Goal: Information Seeking & Learning: Learn about a topic

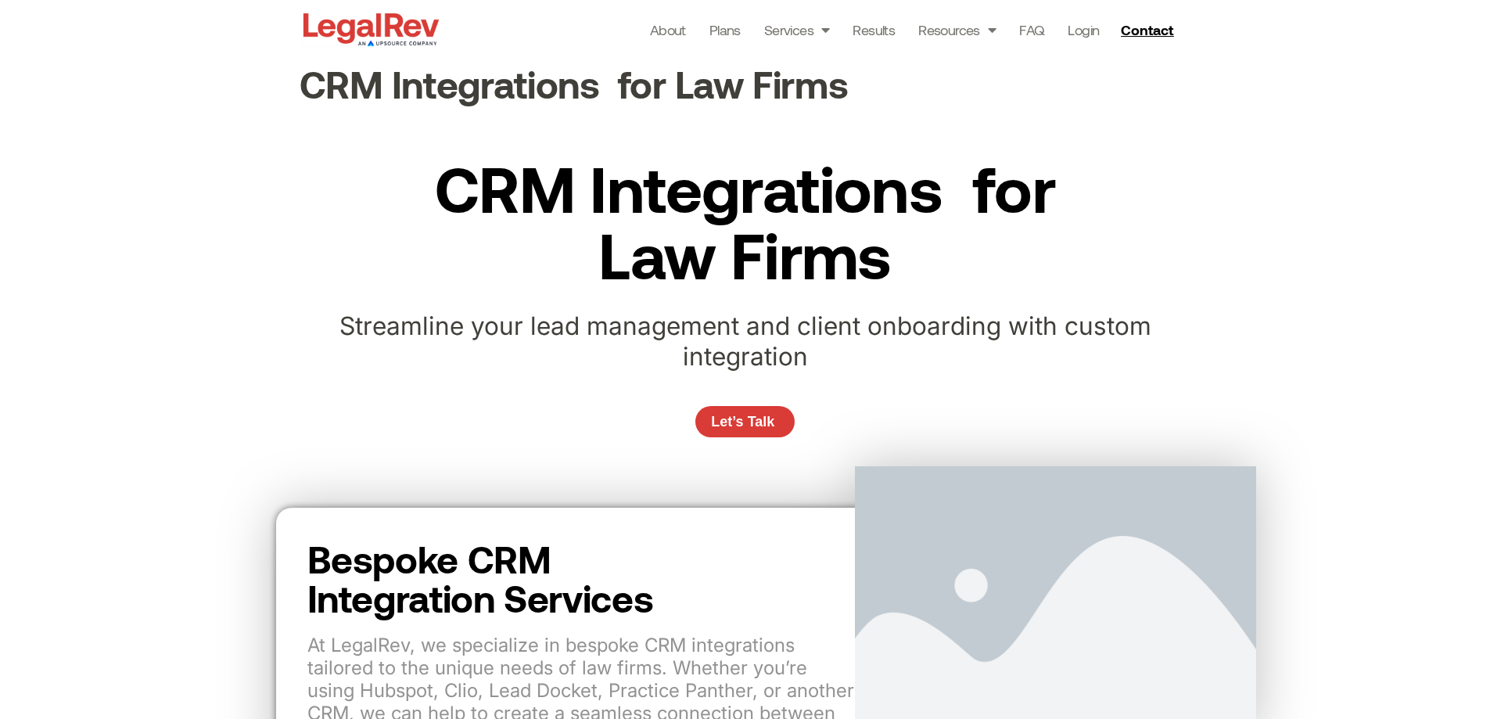
click at [1186, 352] on div "Streamline your lead management and client onboarding with custom integration" at bounding box center [745, 347] width 939 height 72
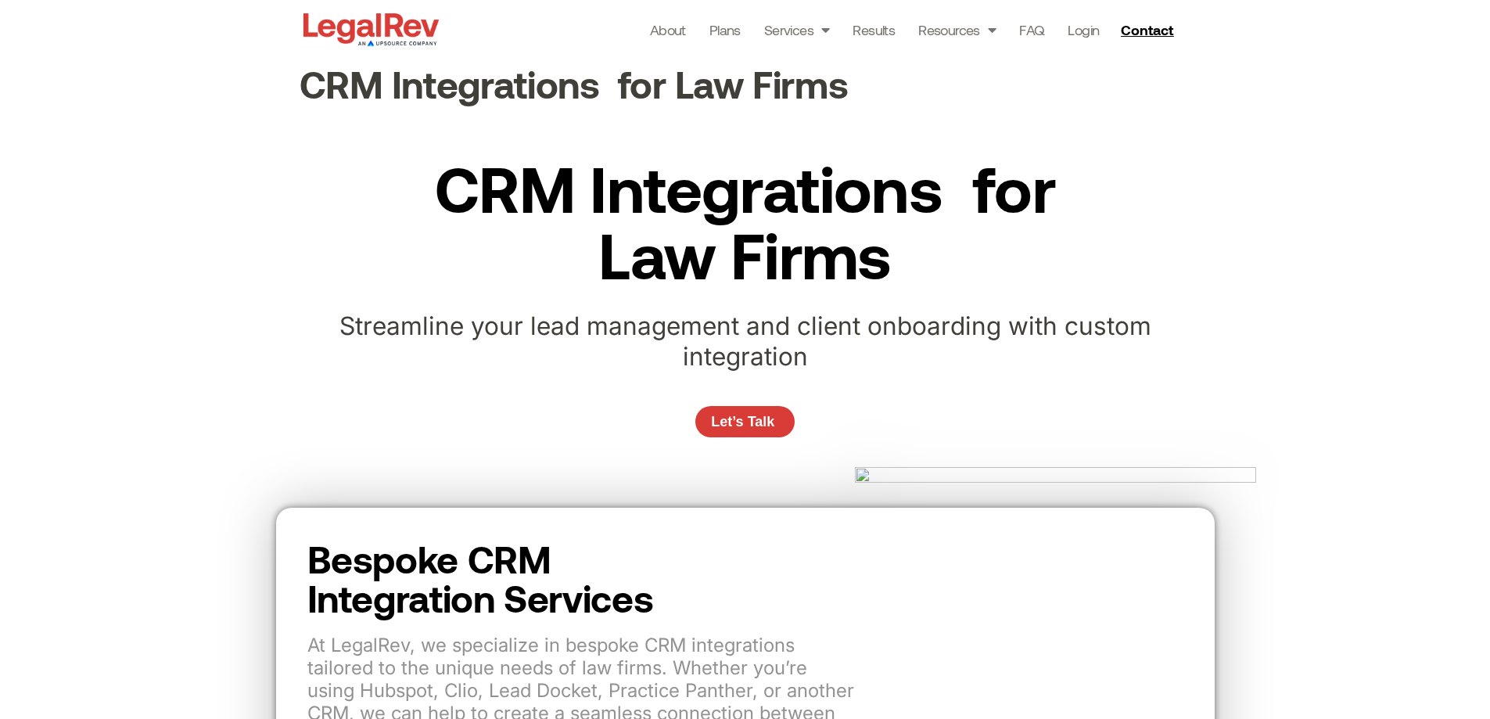
click at [1289, 259] on div "CRM Integrations  for Law Firms Streamline your lead management and client onbo…" at bounding box center [745, 303] width 1490 height 377
drag, startPoint x: 986, startPoint y: 203, endPoint x: 283, endPoint y: 501, distance: 763.2
click at [985, 203] on h2 "CRM Integrations  for Law Firms" at bounding box center [745, 220] width 630 height 133
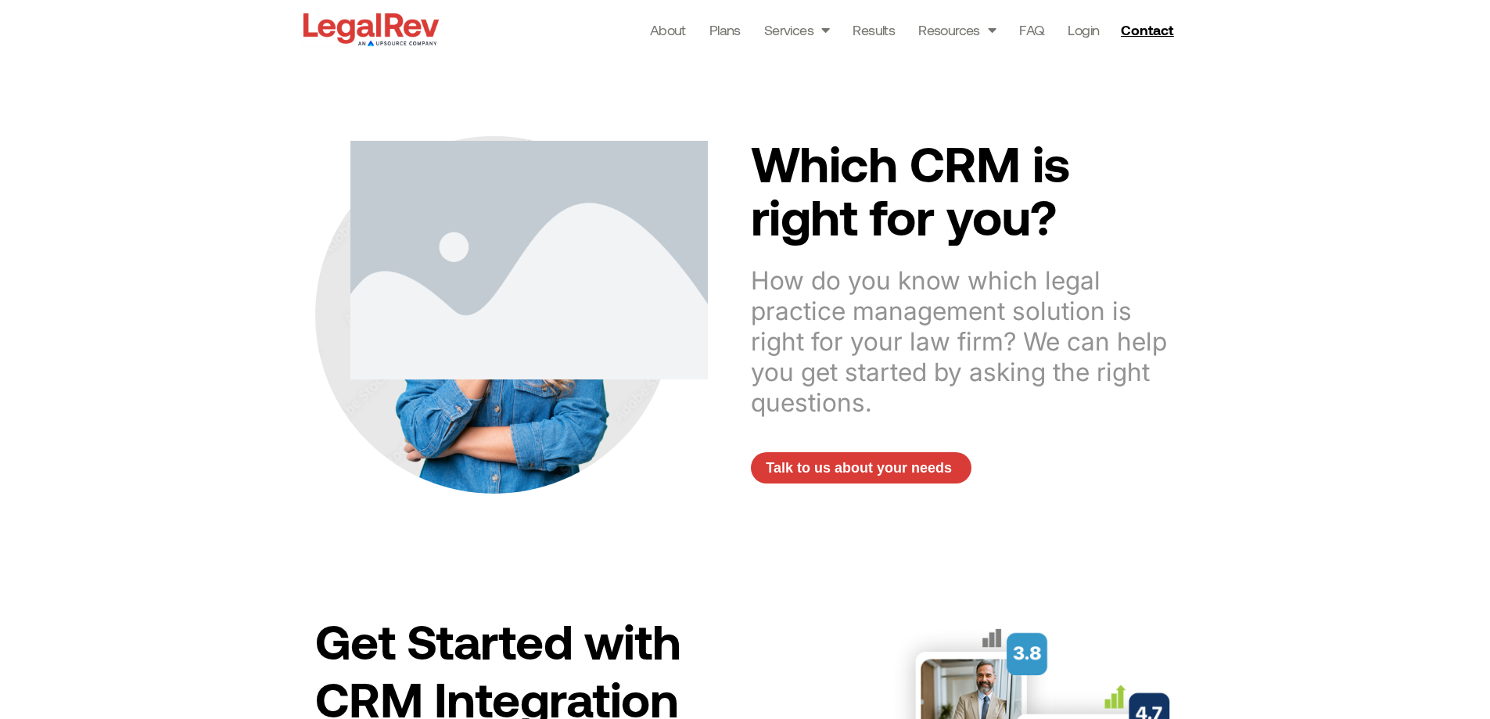
scroll to position [1487, 0]
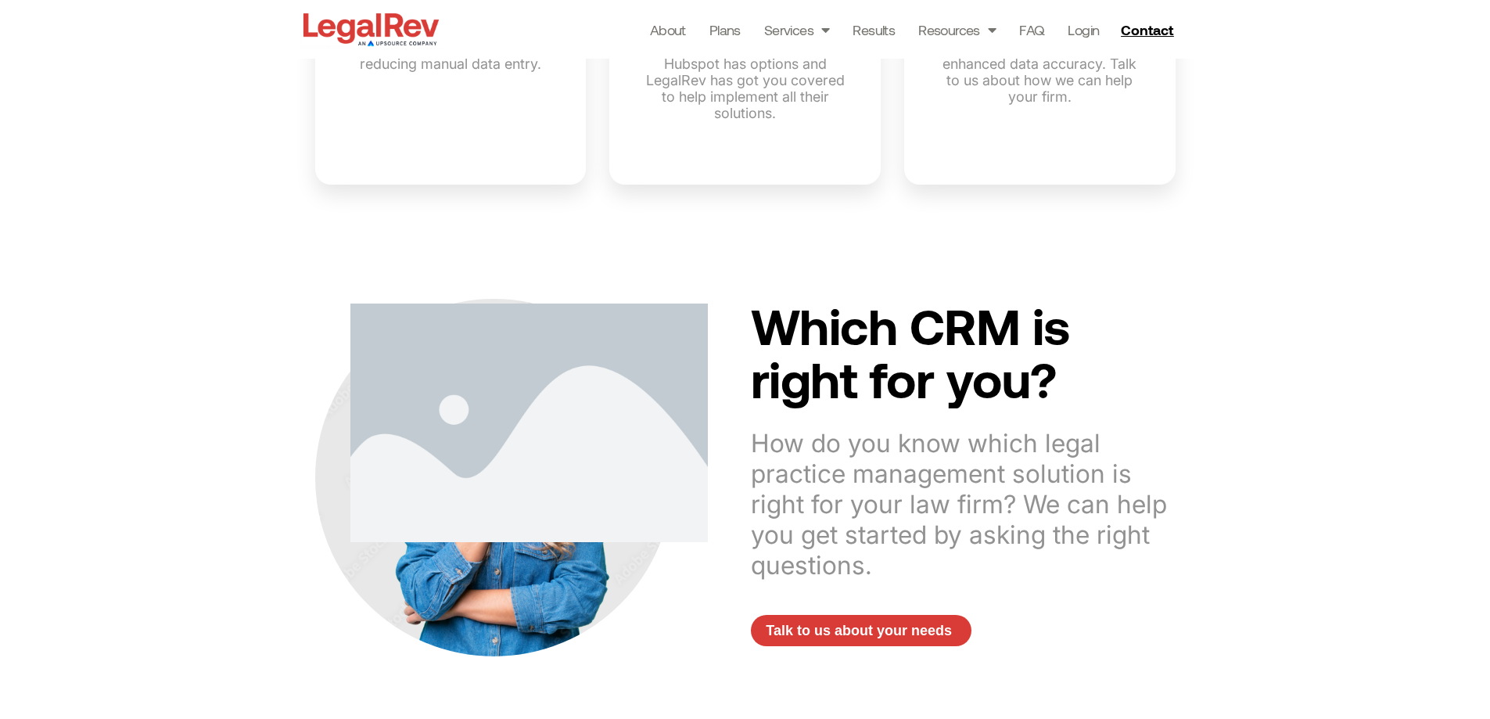
click at [187, 360] on div "Which CRM is right for you? How do you know which legal practice management sol…" at bounding box center [745, 458] width 1490 height 473
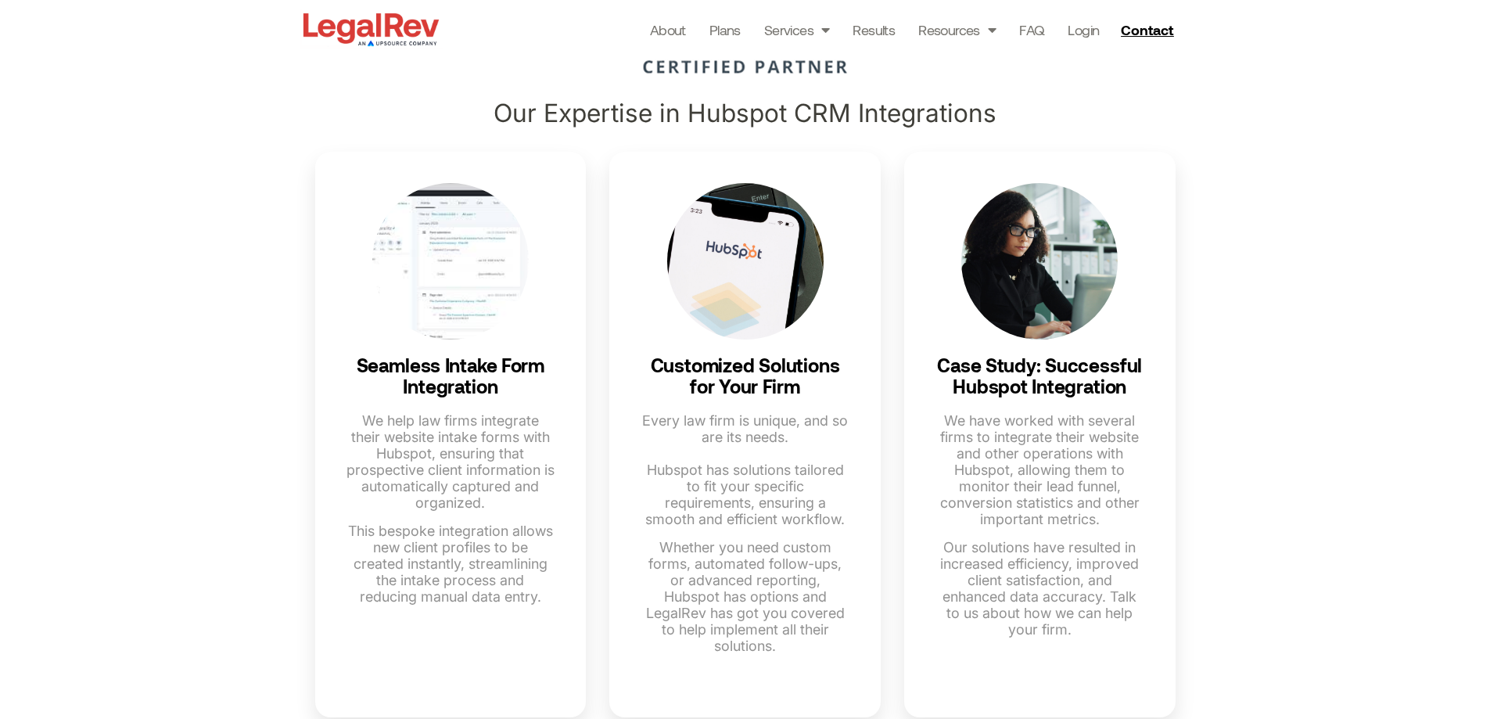
scroll to position [0, 0]
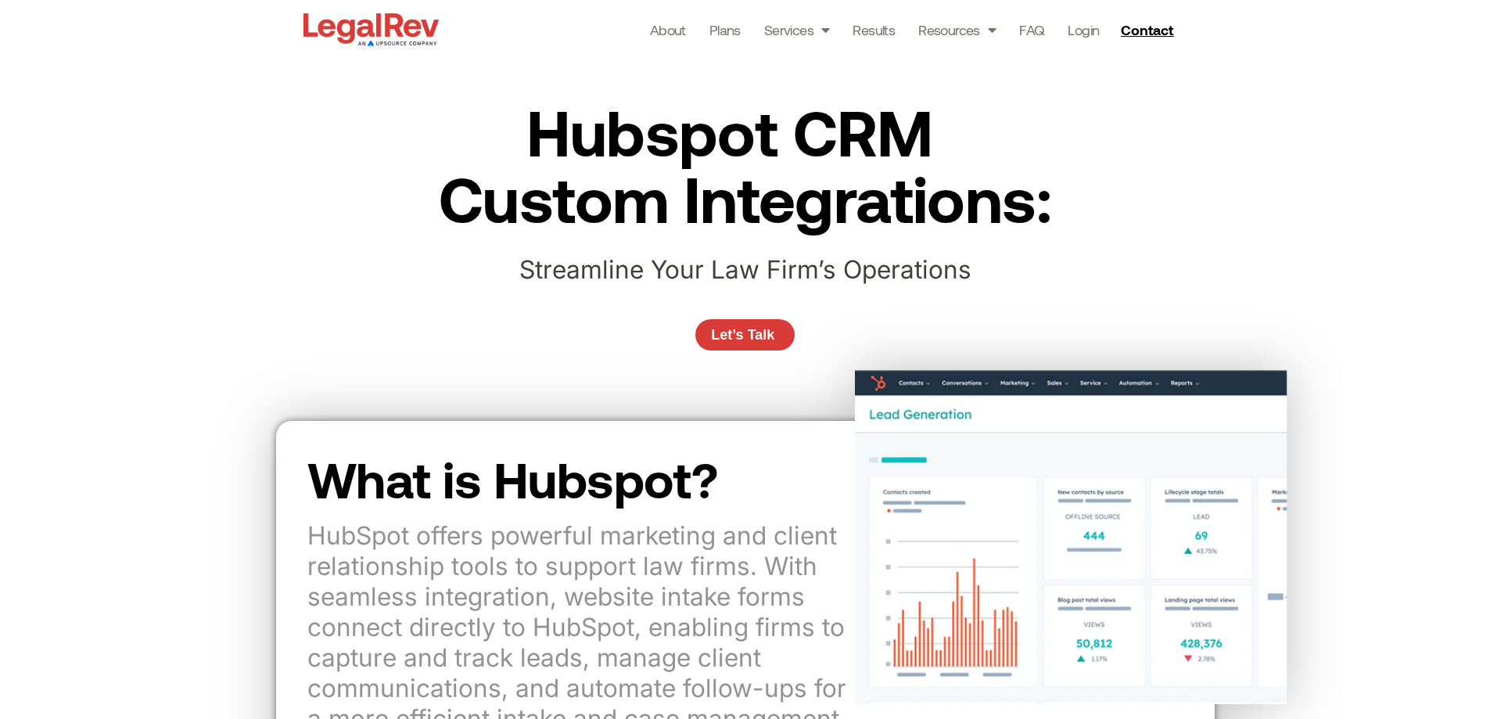
click at [1303, 234] on div "Hubspot CRM  Custom Integrations: Streamline Your Law Firm’s Operations Let’s T…" at bounding box center [745, 232] width 1490 height 347
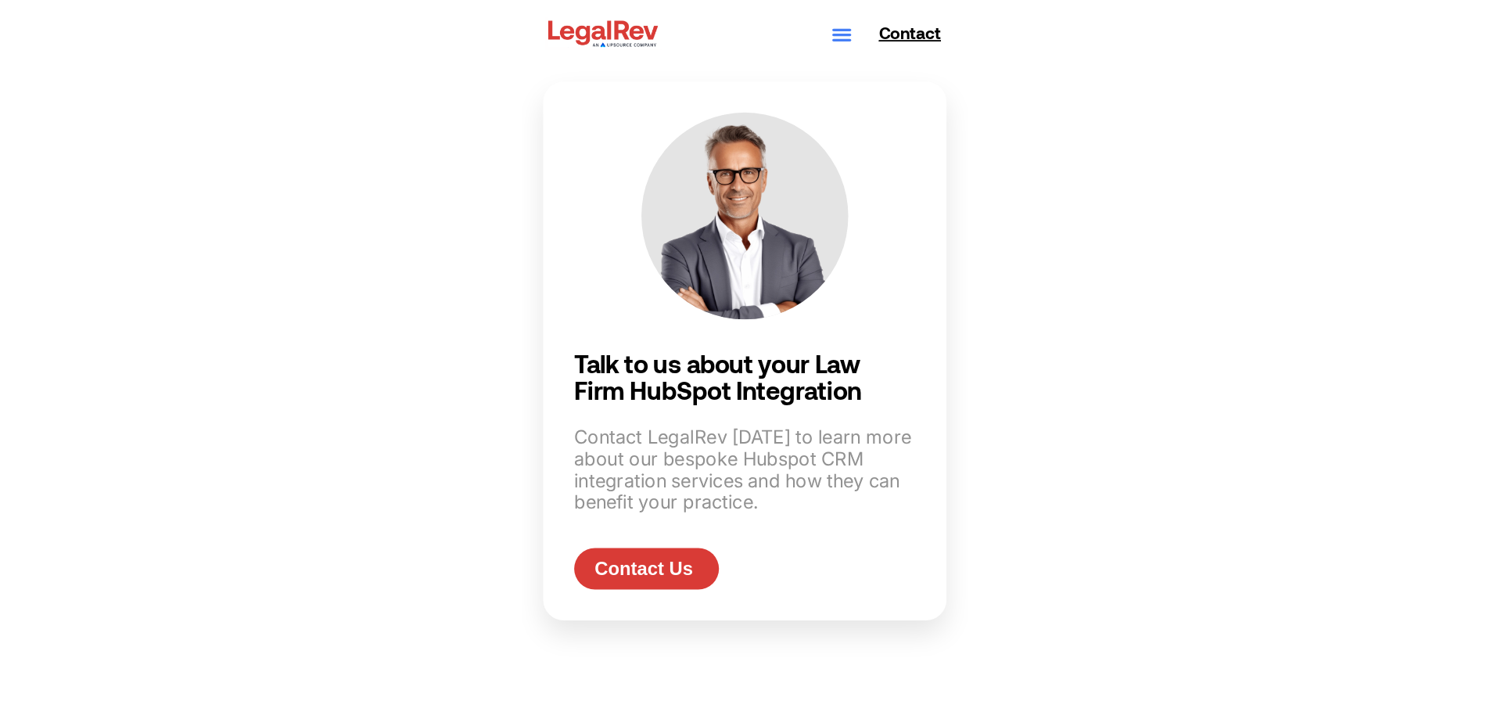
scroll to position [3722, 0]
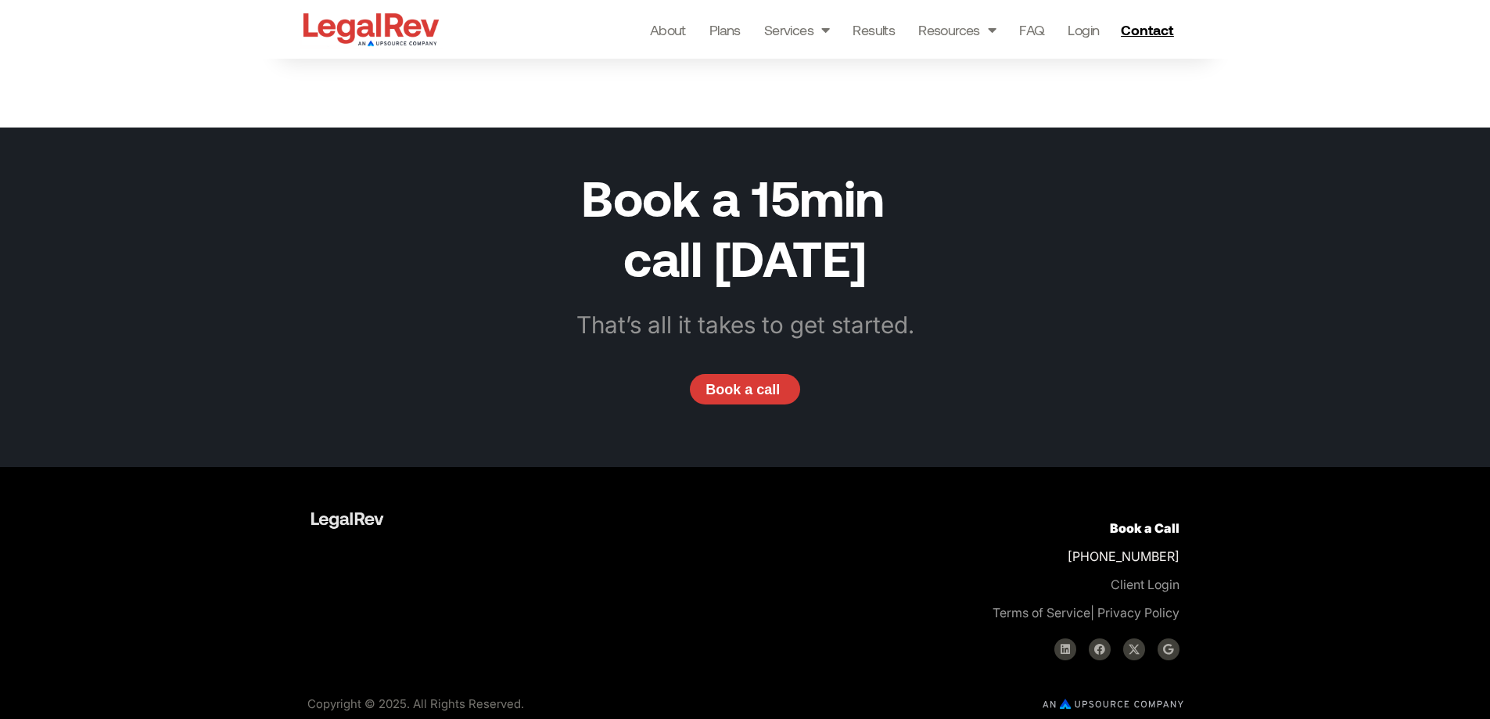
drag, startPoint x: 1091, startPoint y: 124, endPoint x: 1308, endPoint y: 311, distance: 286.3
click at [1091, 128] on div "Book a 15min  call today That’s all it takes to get started. Book a call" at bounding box center [746, 298] width 892 height 340
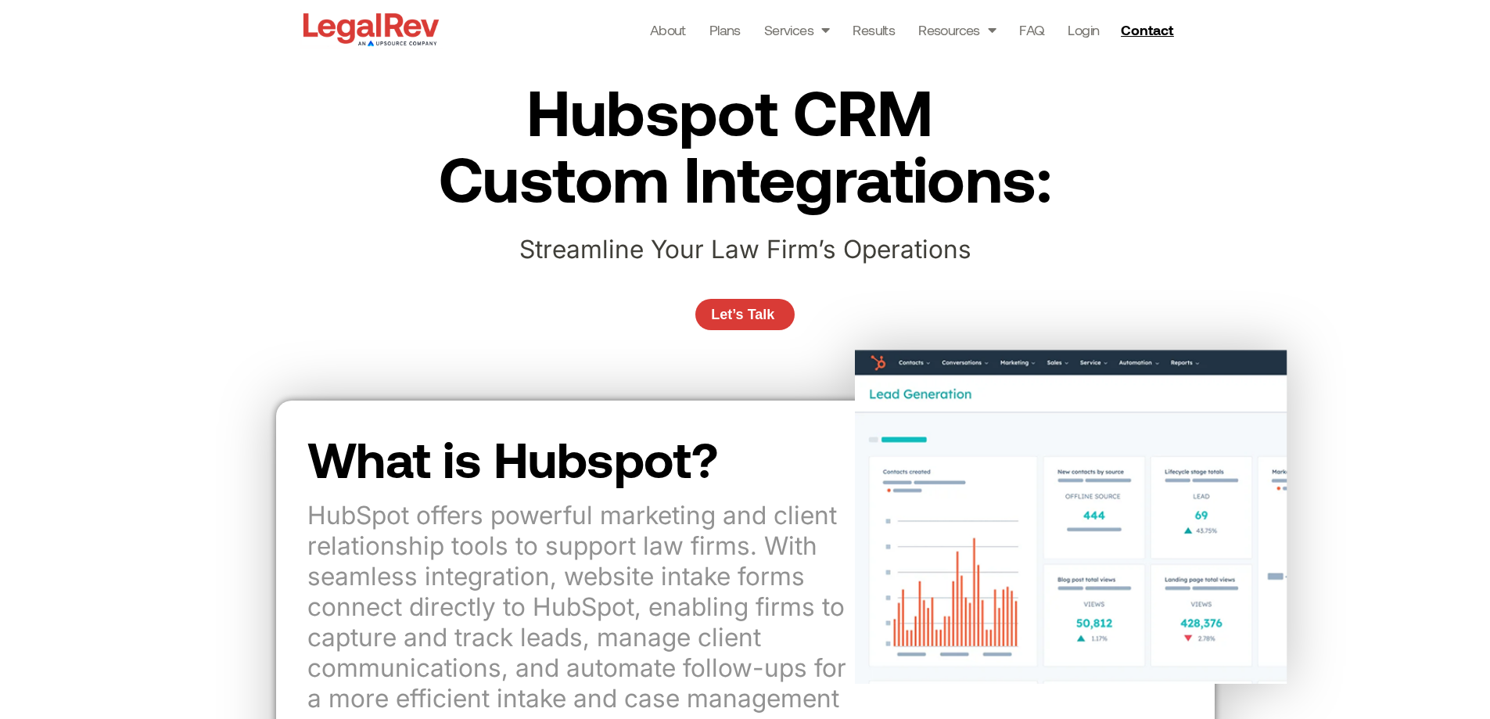
scroll to position [0, 0]
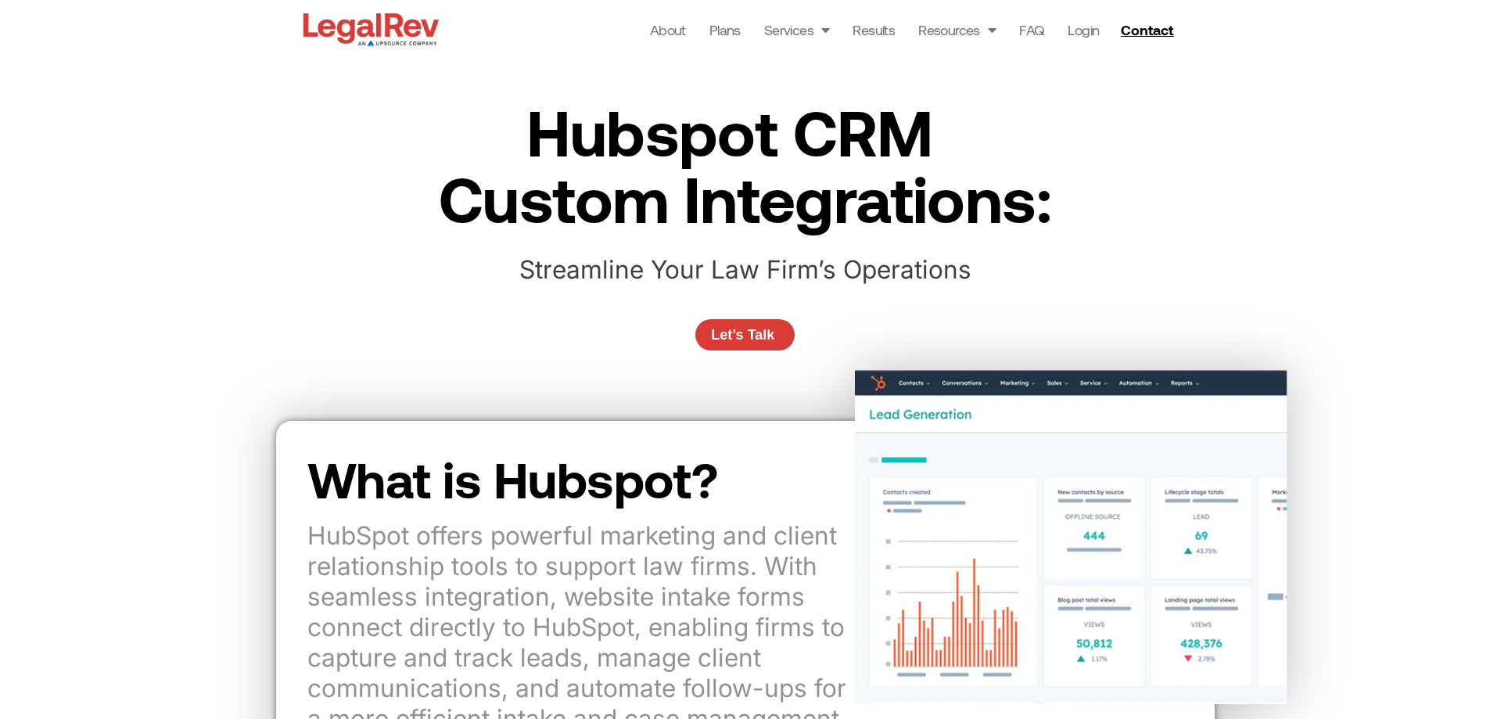
click at [1303, 264] on div "Hubspot CRM  Custom Integrations: Streamline Your Law Firm’s Operations Let’s T…" at bounding box center [745, 232] width 1490 height 347
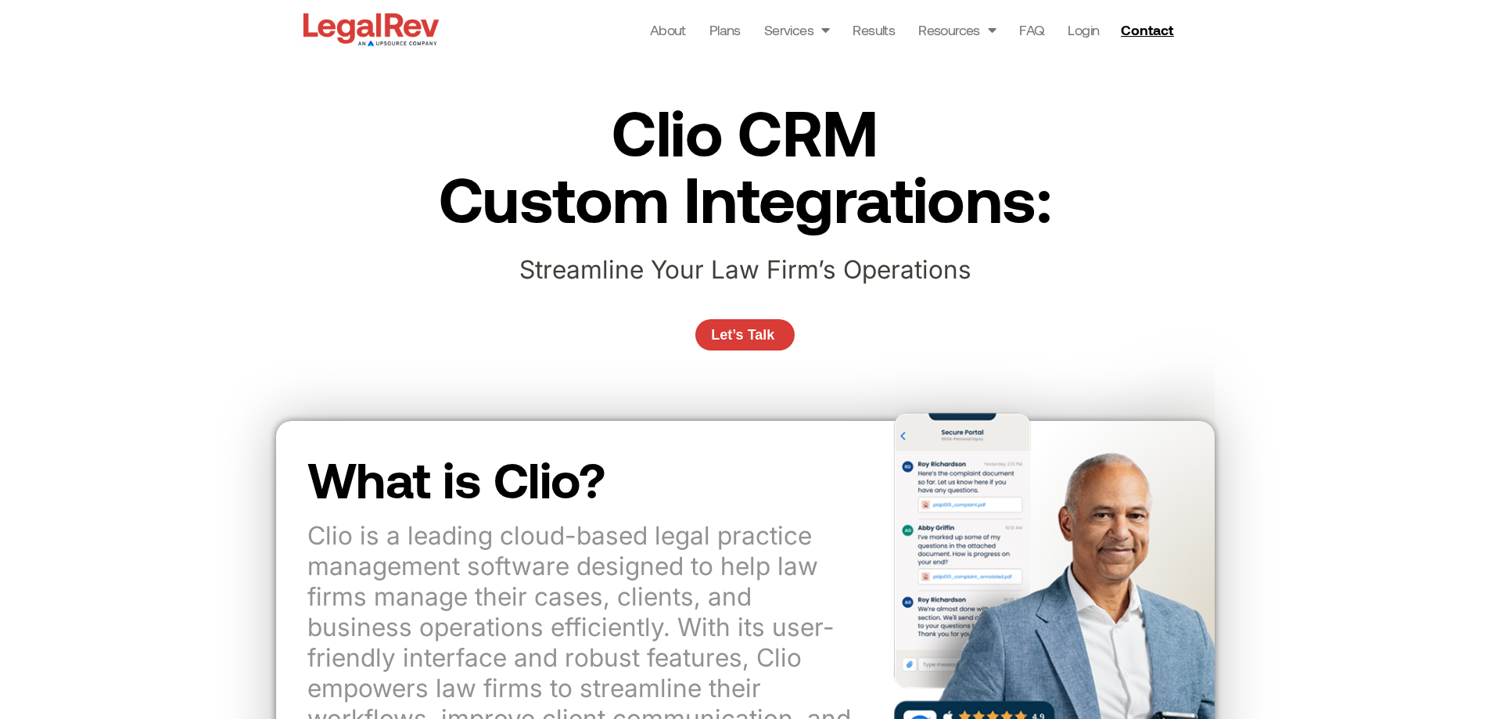
drag, startPoint x: 476, startPoint y: 506, endPoint x: 406, endPoint y: 491, distance: 72.1
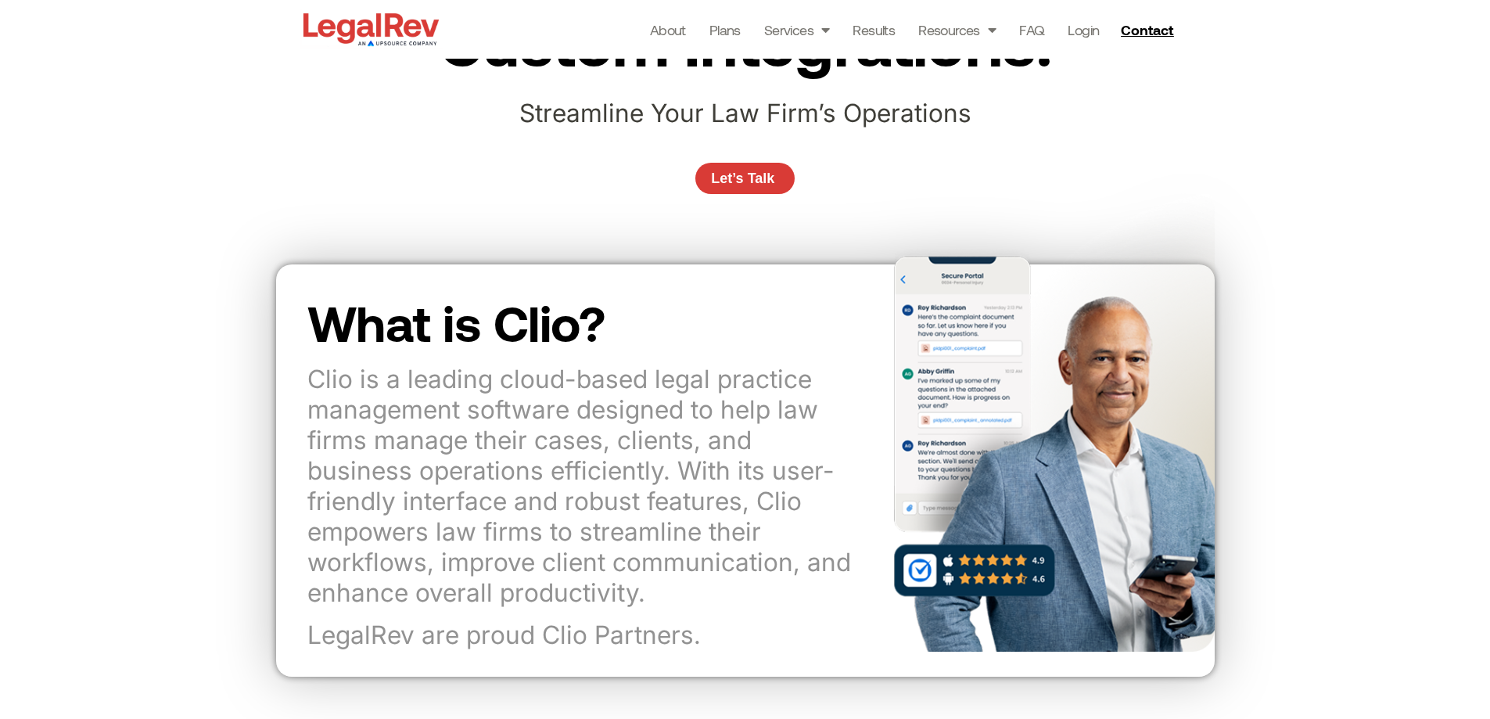
click at [244, 124] on div "Clio CRM Custom Integrations: Streamline Your Law Firm’s Operations Let’s Talk" at bounding box center [745, 75] width 1490 height 347
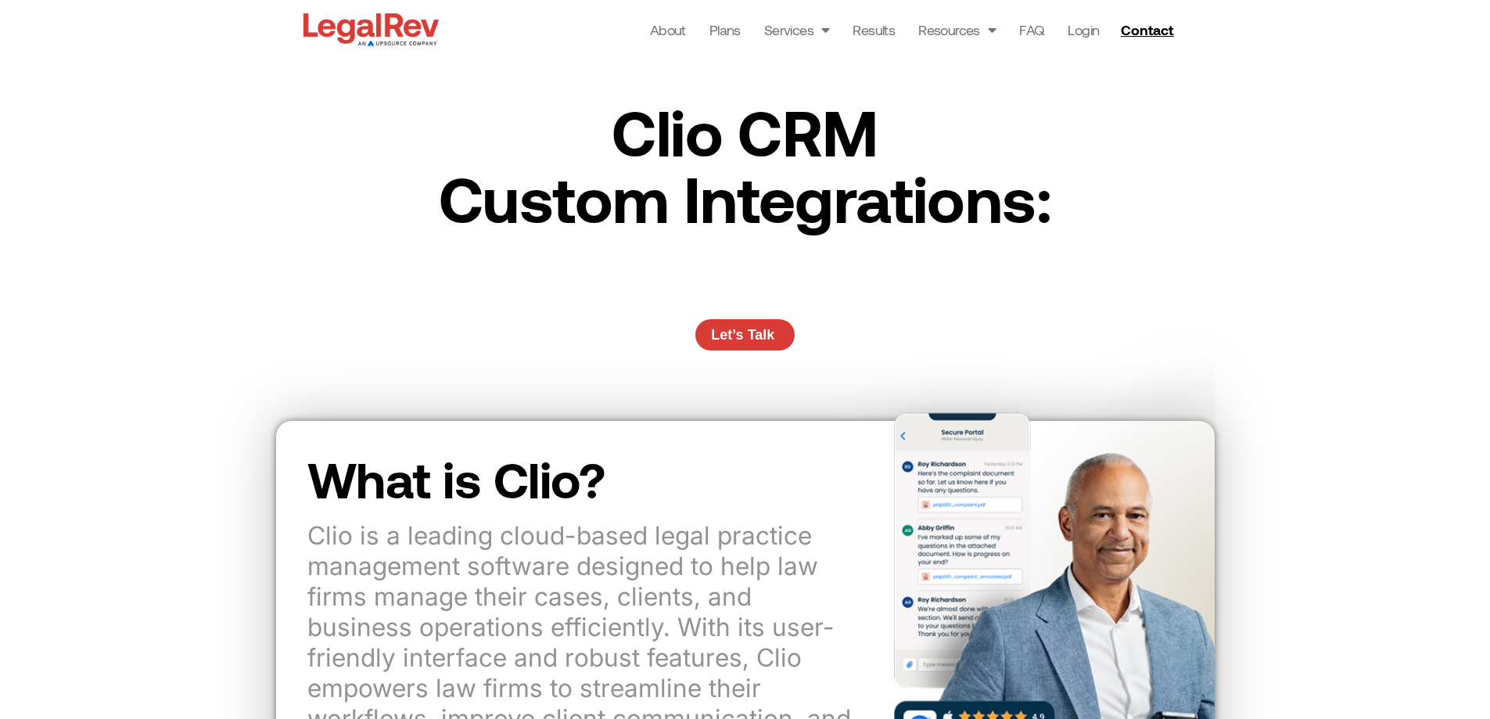
click at [1005, 174] on h2 "Clio CRM Custom Integrations:" at bounding box center [745, 164] width 686 height 133
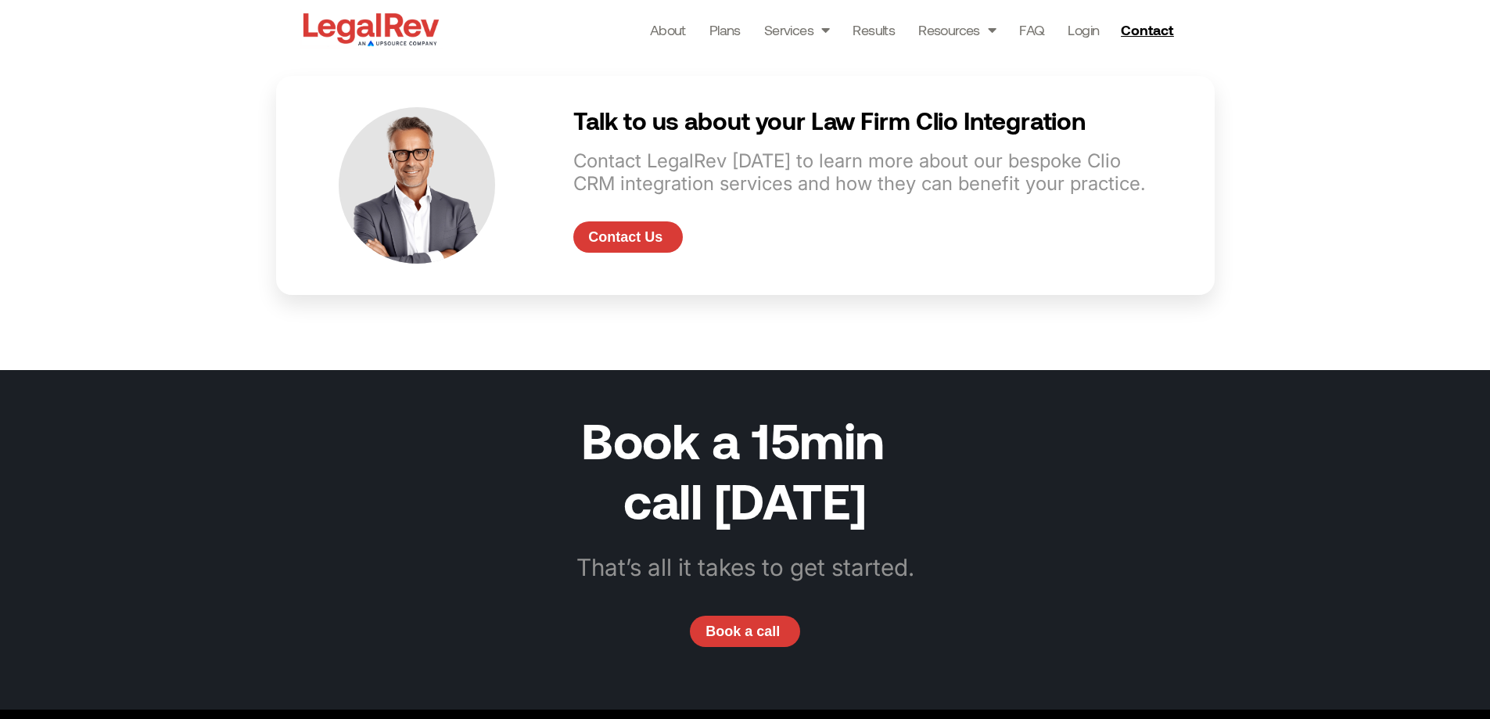
scroll to position [3521, 0]
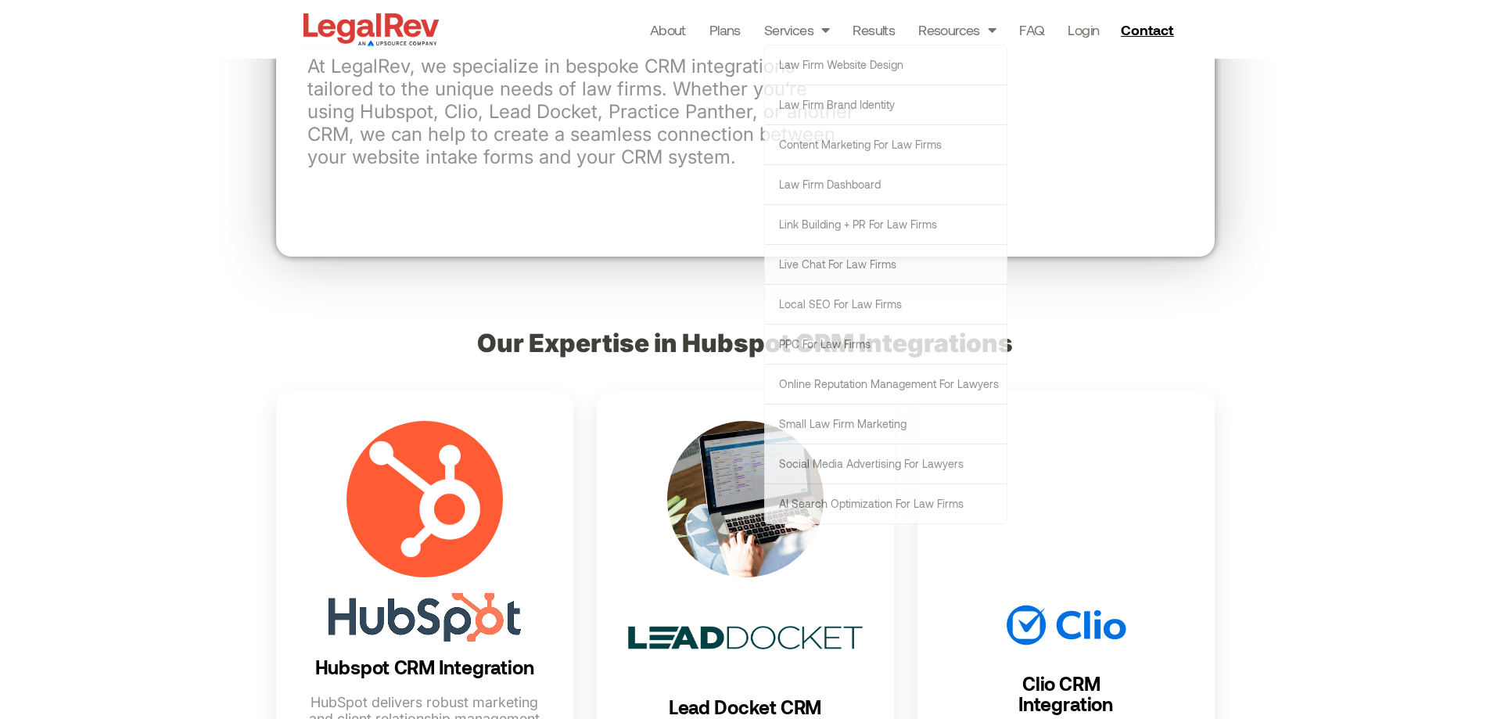
scroll to position [704, 0]
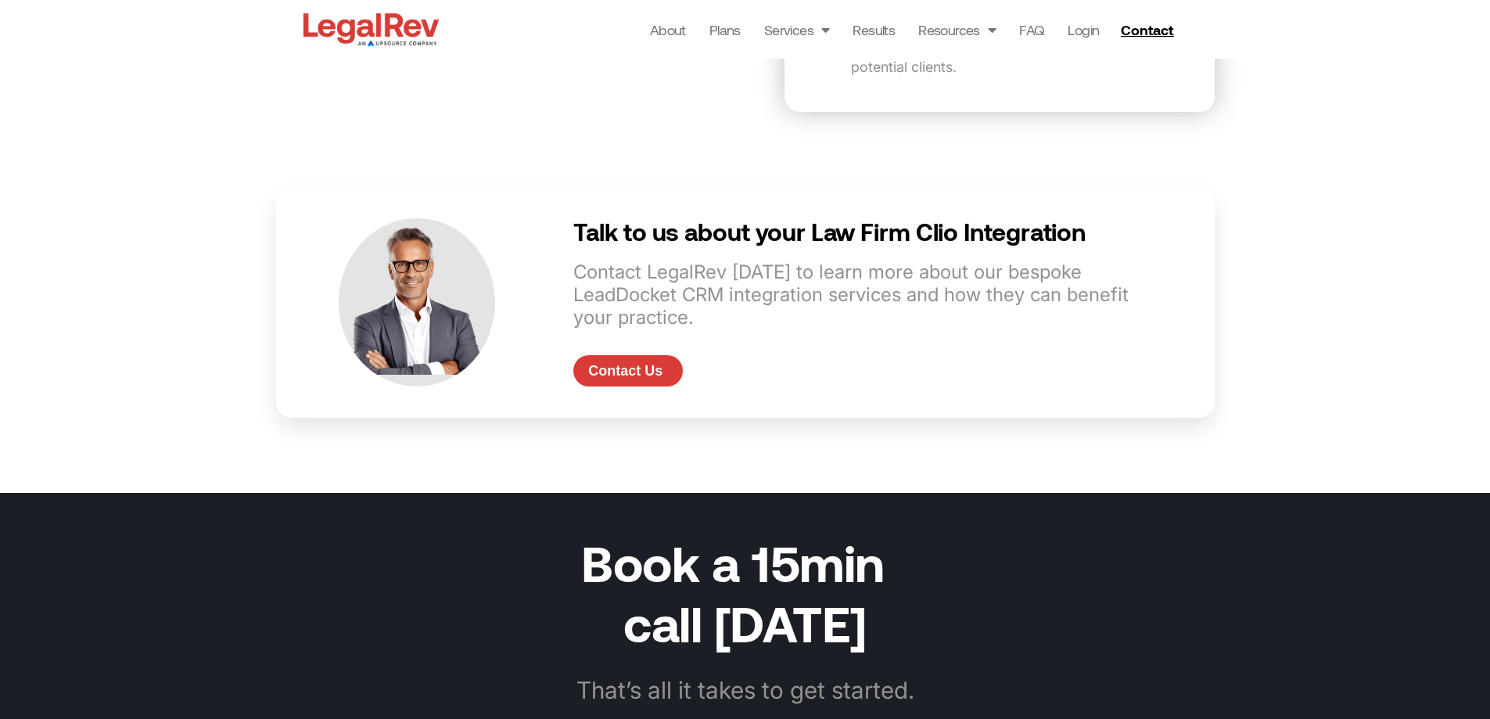
scroll to position [3364, 0]
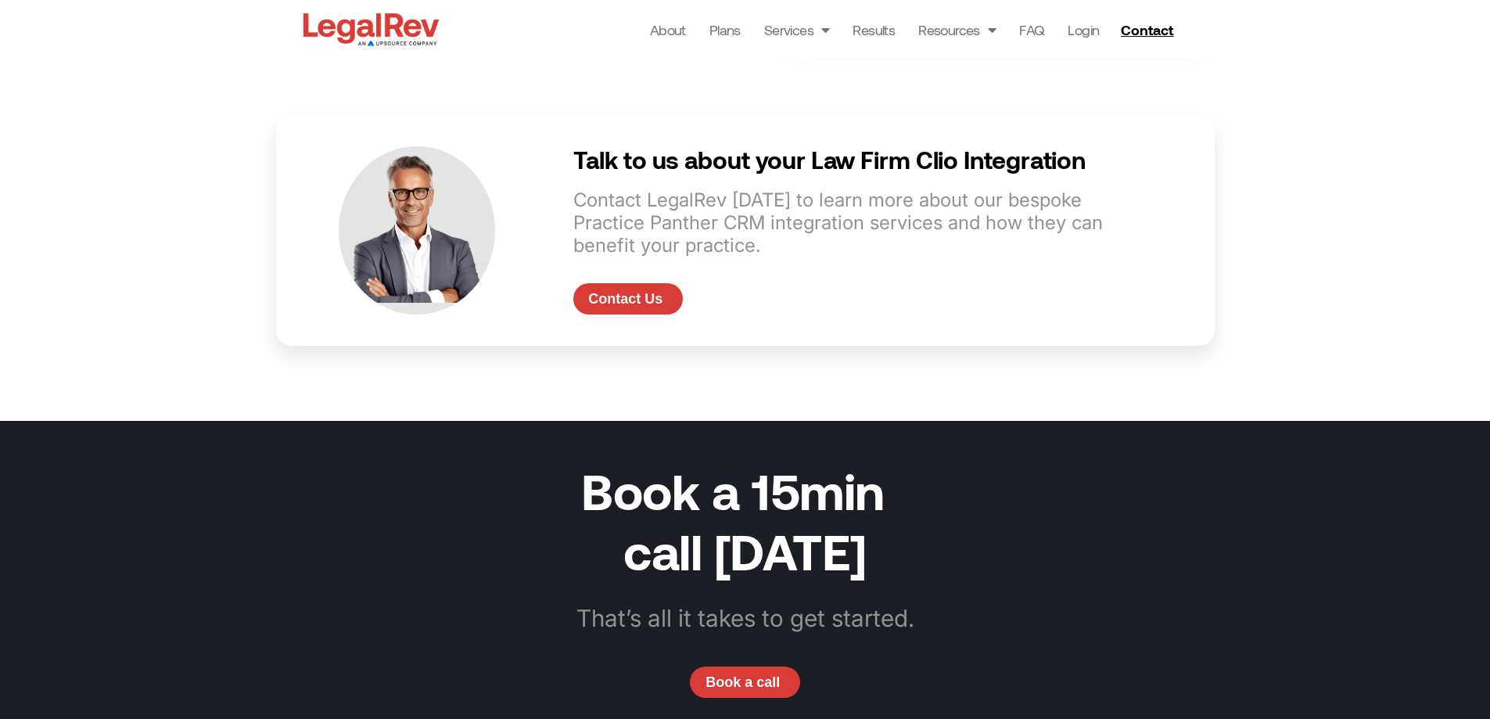
scroll to position [3521, 0]
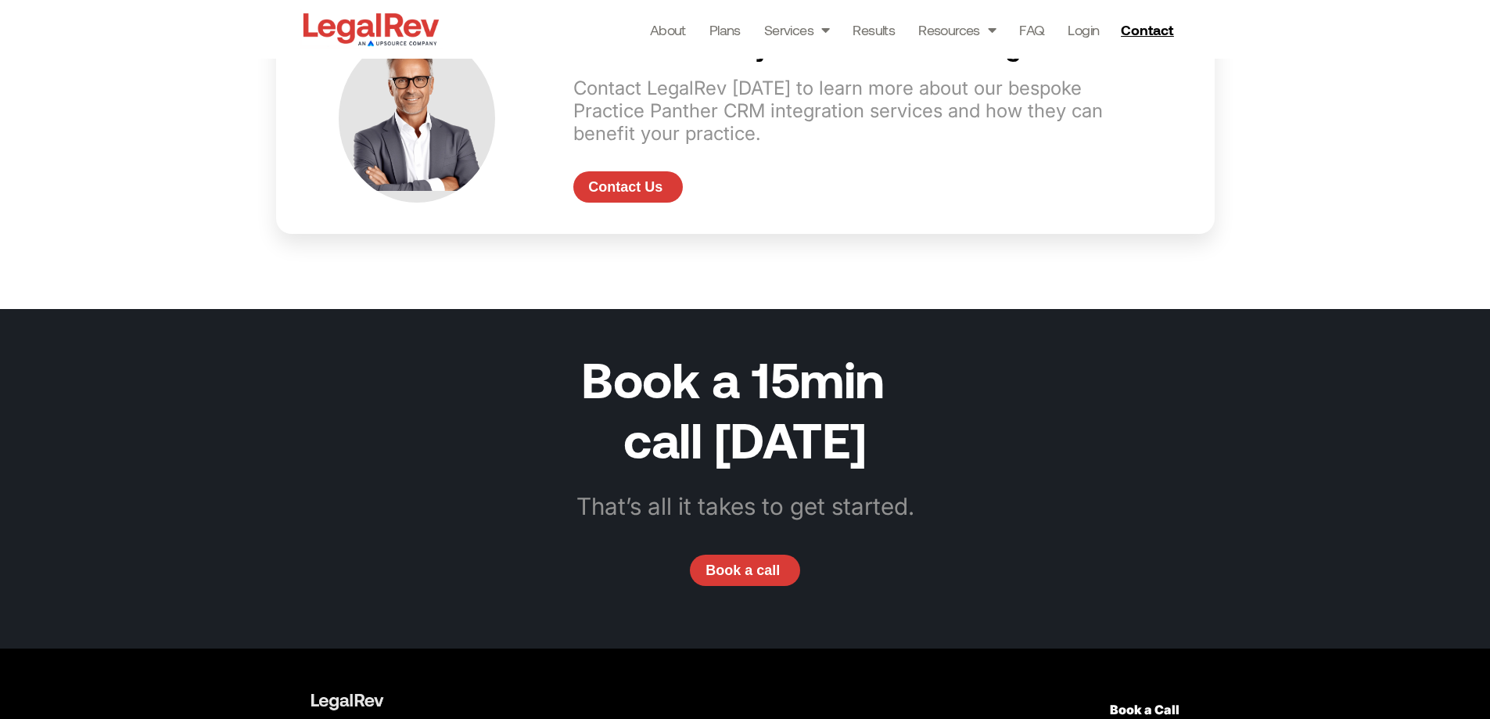
drag, startPoint x: 1147, startPoint y: 446, endPoint x: 1109, endPoint y: 448, distance: 37.6
click at [1145, 492] on div "That’s all it takes to get started." at bounding box center [746, 511] width 892 height 39
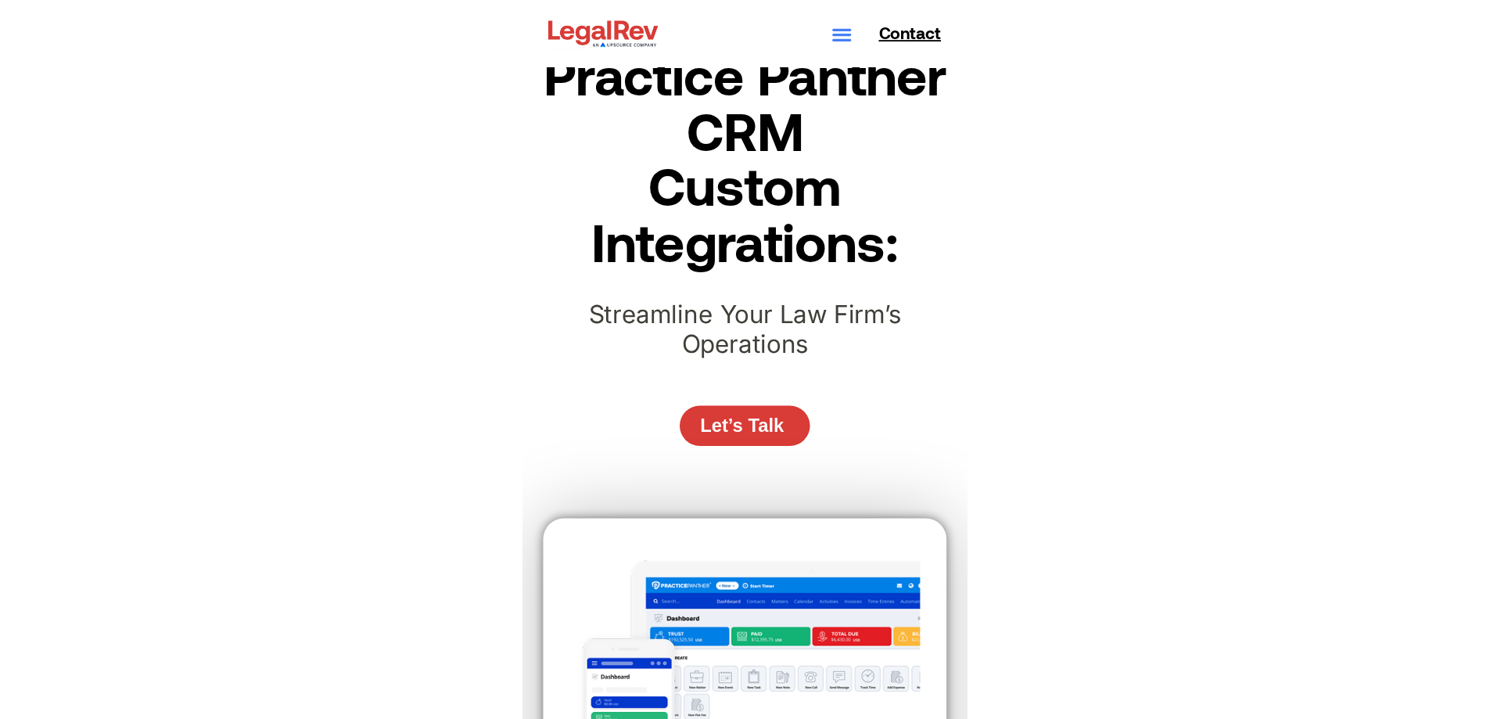
scroll to position [0, 0]
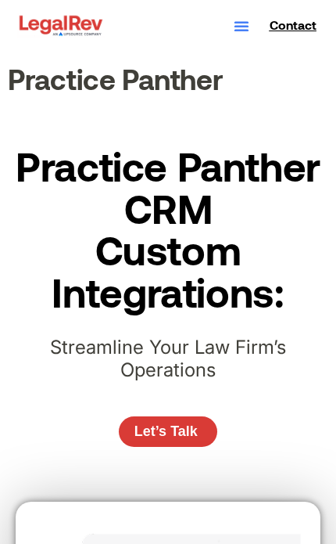
click at [120, 312] on h2 "Practice Panther CRM Custom Integrations:" at bounding box center [168, 228] width 313 height 167
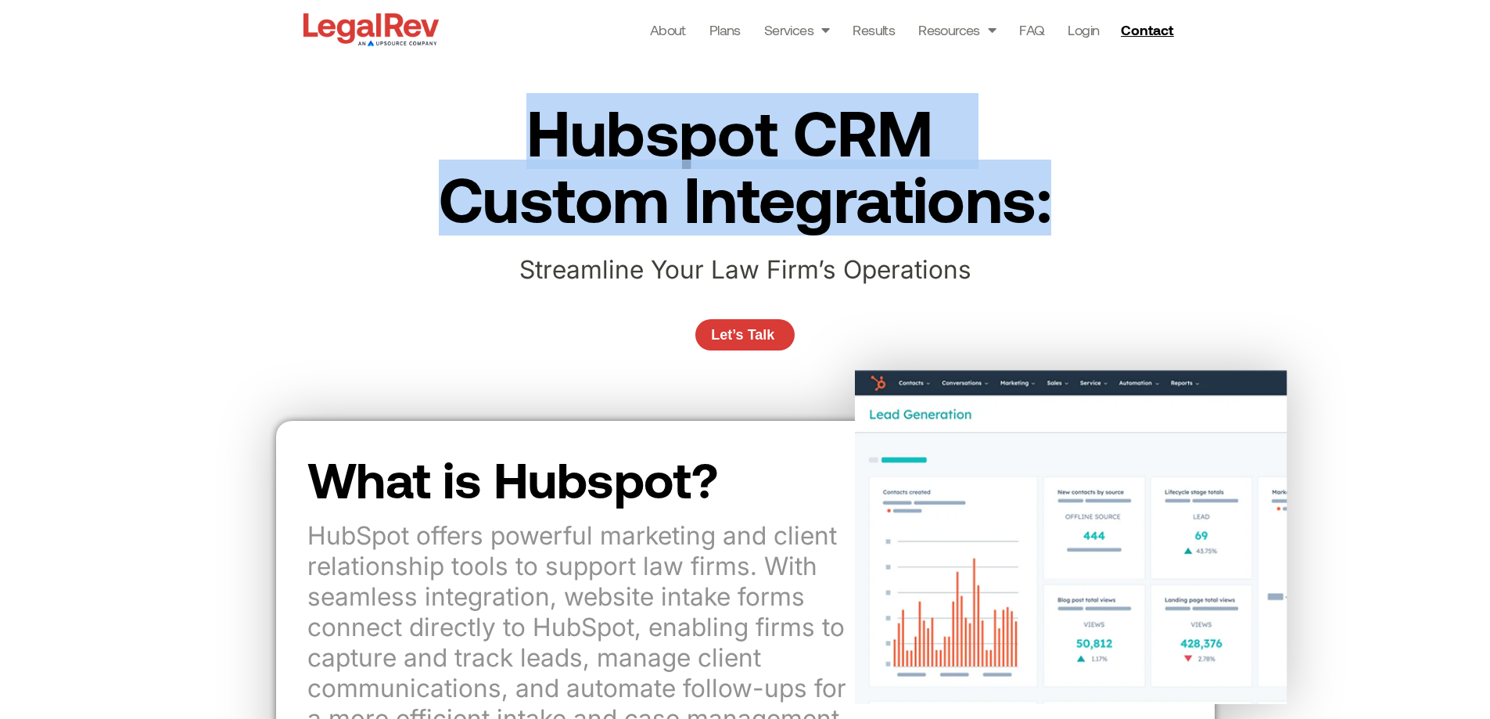
drag, startPoint x: 984, startPoint y: 210, endPoint x: 523, endPoint y: 141, distance: 466.0
click at [523, 141] on div "Hubspot CRM  Custom Integrations: Streamline Your Law Firm’s Operations Let’s T…" at bounding box center [746, 232] width 892 height 347
copy h2 "Hubspot CRM  Custom Integrations:"
click at [607, 207] on h2 "Hubspot CRM  Custom Integrations:" at bounding box center [745, 164] width 630 height 133
drag, startPoint x: 544, startPoint y: 128, endPoint x: 1051, endPoint y: 185, distance: 510.2
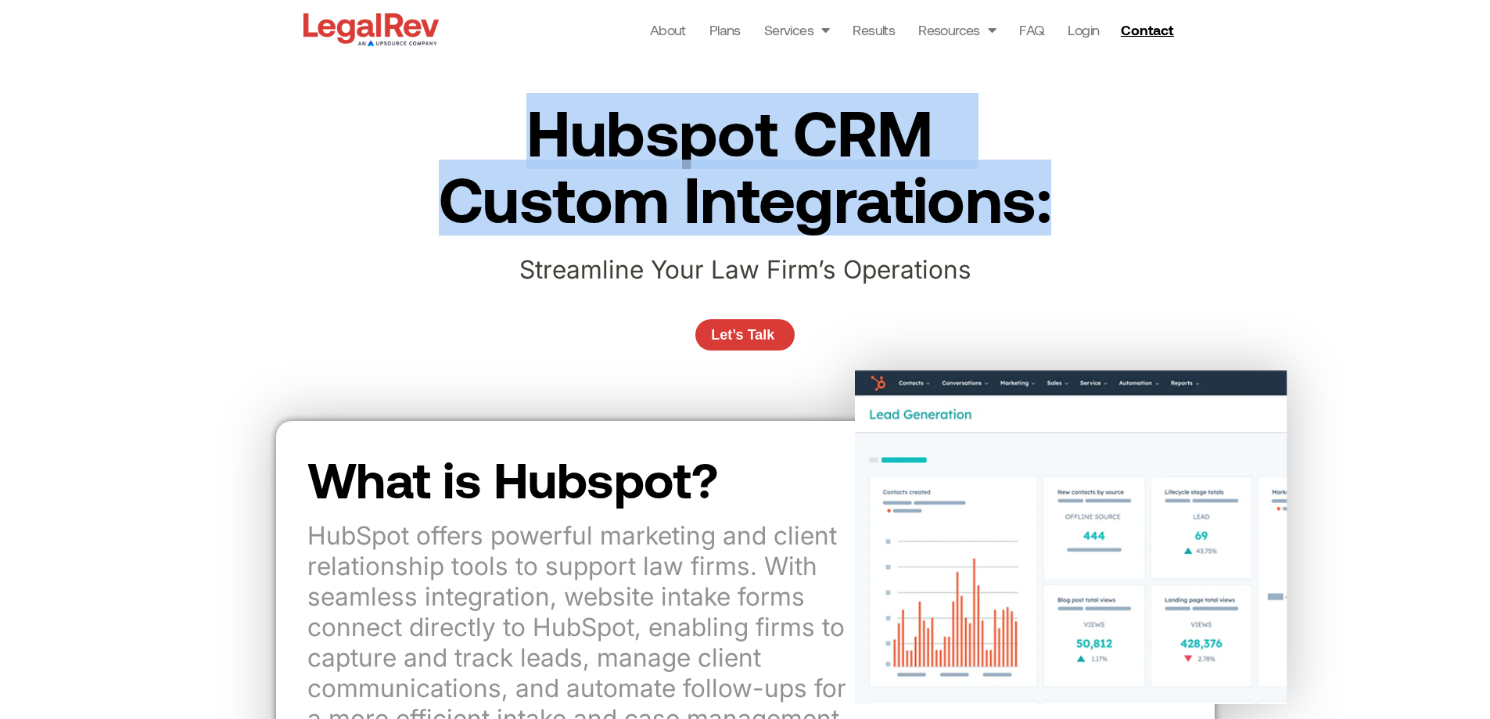
click at [1052, 185] on h2 "Hubspot CRM  Custom Integrations:" at bounding box center [745, 164] width 630 height 133
copy h2 "Hubspot CRM  Custom Integrations:"
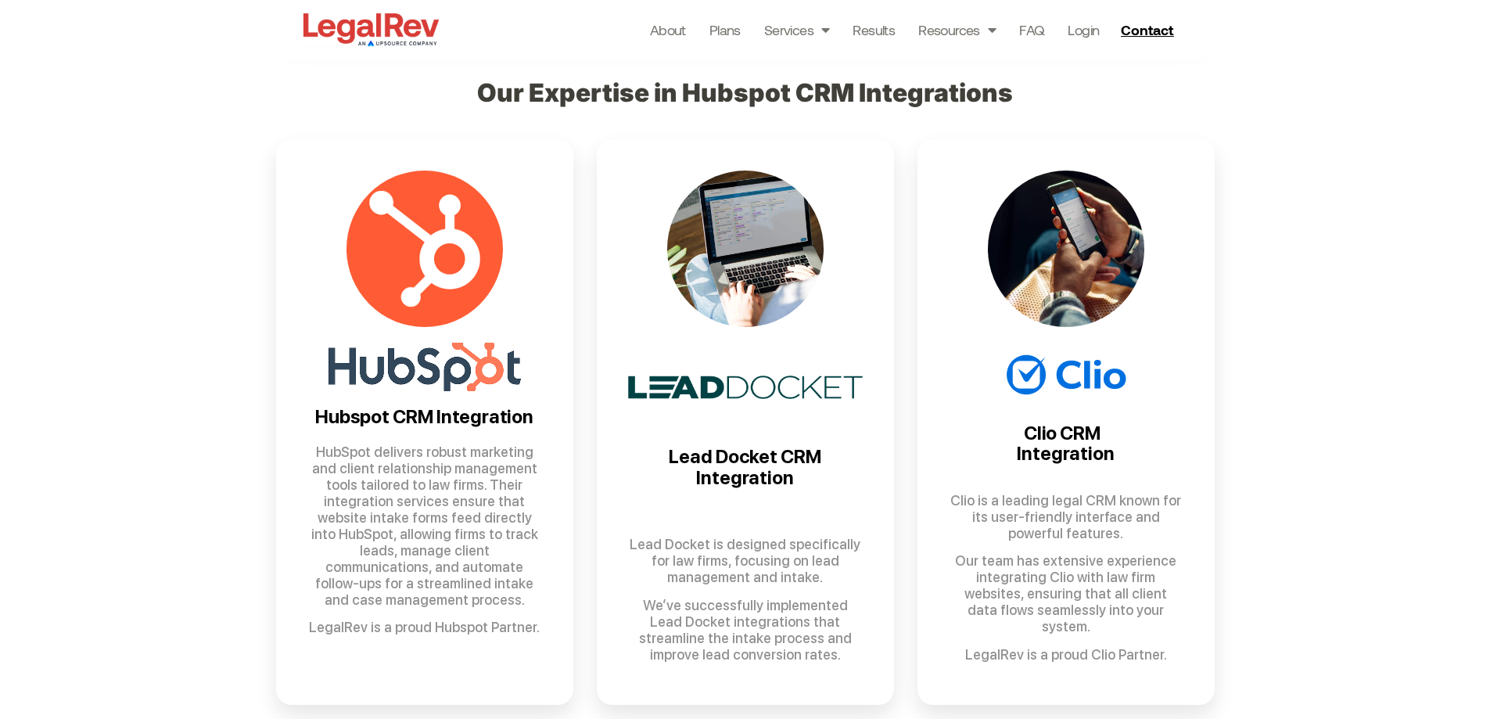
scroll to position [861, 0]
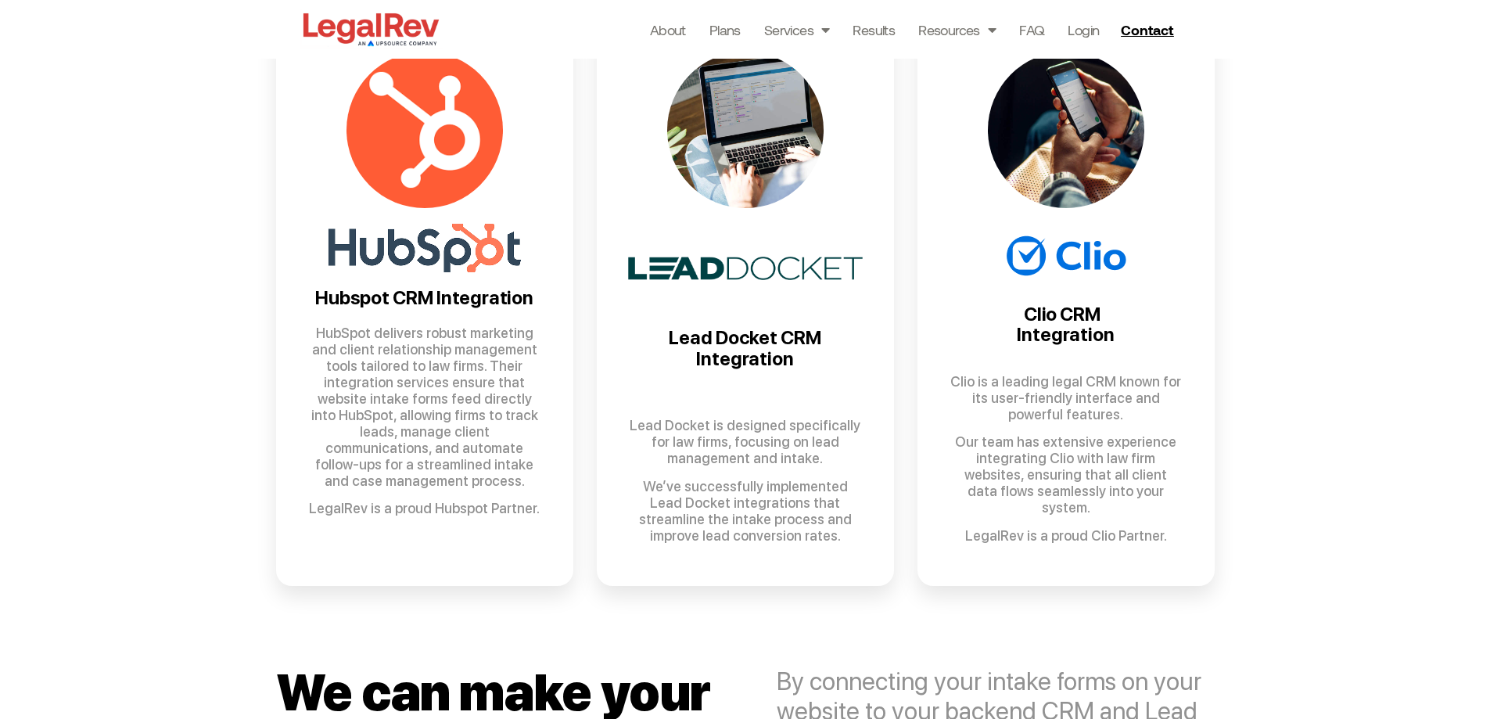
click at [432, 309] on link "Hubspot CRM Integration HubSpot delivers robust marketing and client relationsh…" at bounding box center [424, 303] width 297 height 566
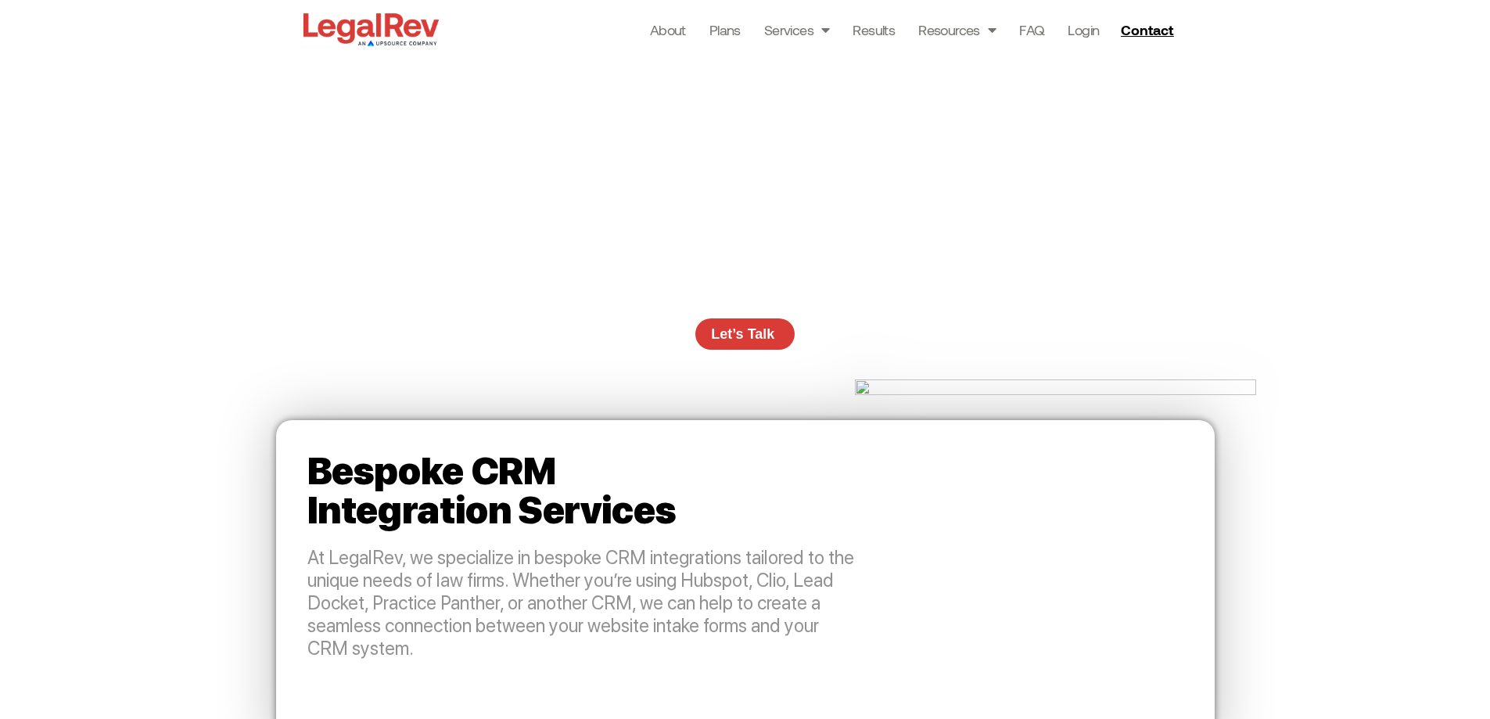
scroll to position [861, 0]
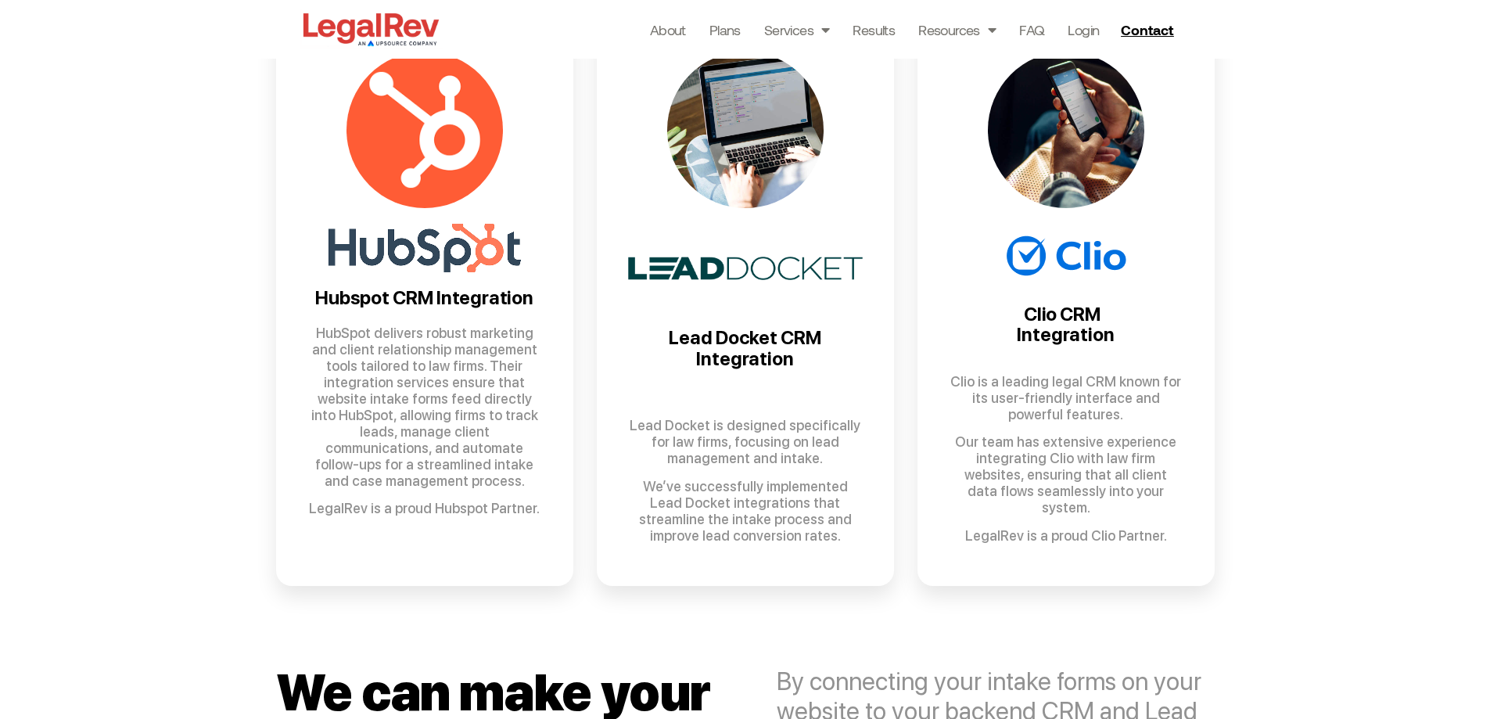
click at [456, 311] on link "Hubspot CRM Integration HubSpot delivers robust marketing and client relationsh…" at bounding box center [424, 303] width 297 height 566
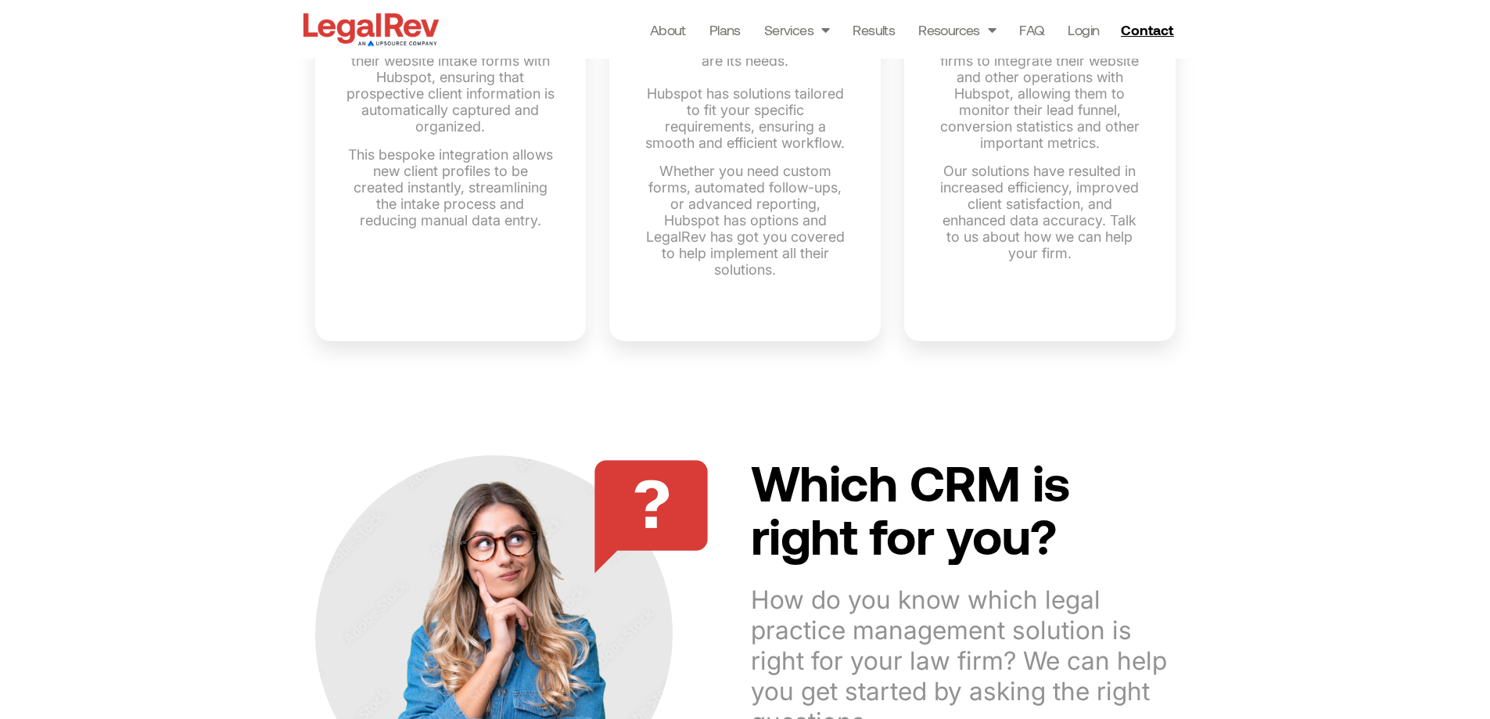
scroll to position [1095, 0]
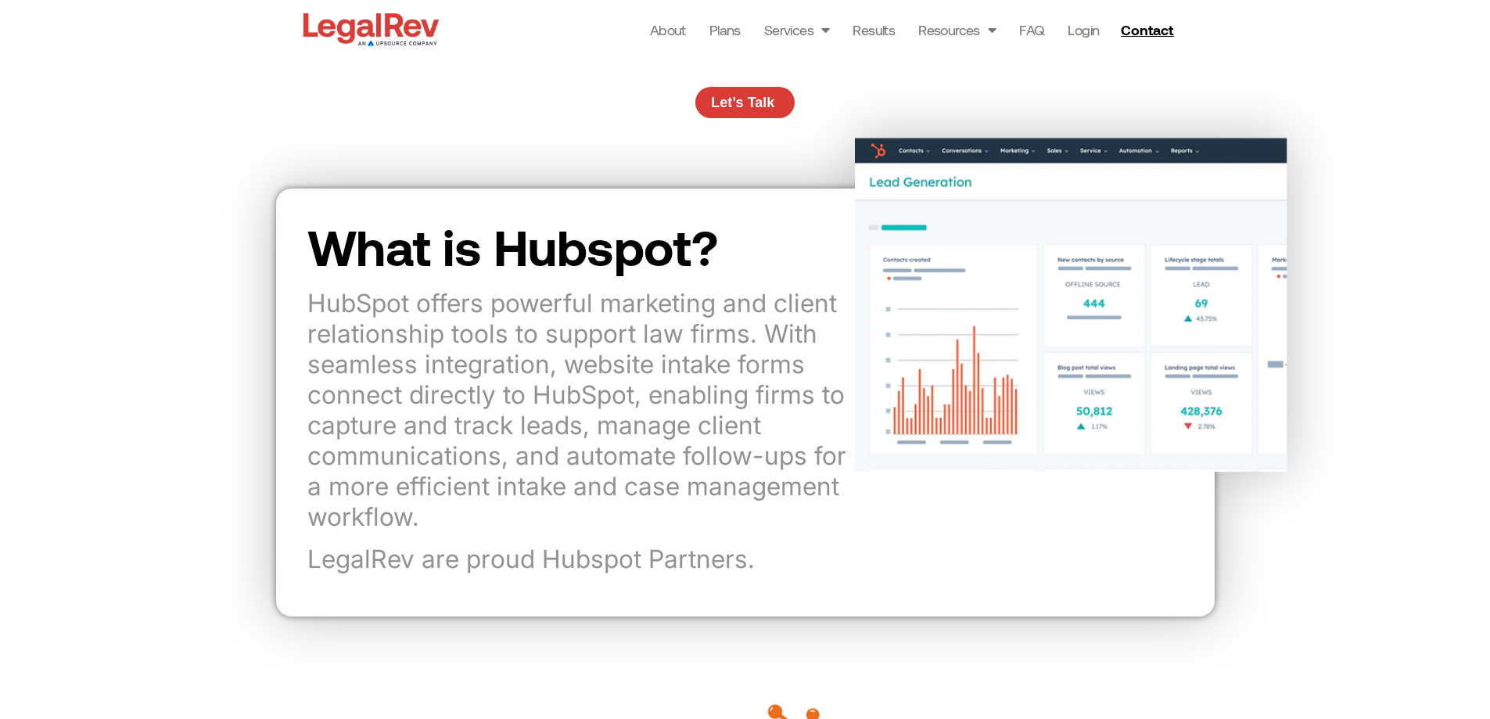
scroll to position [391, 0]
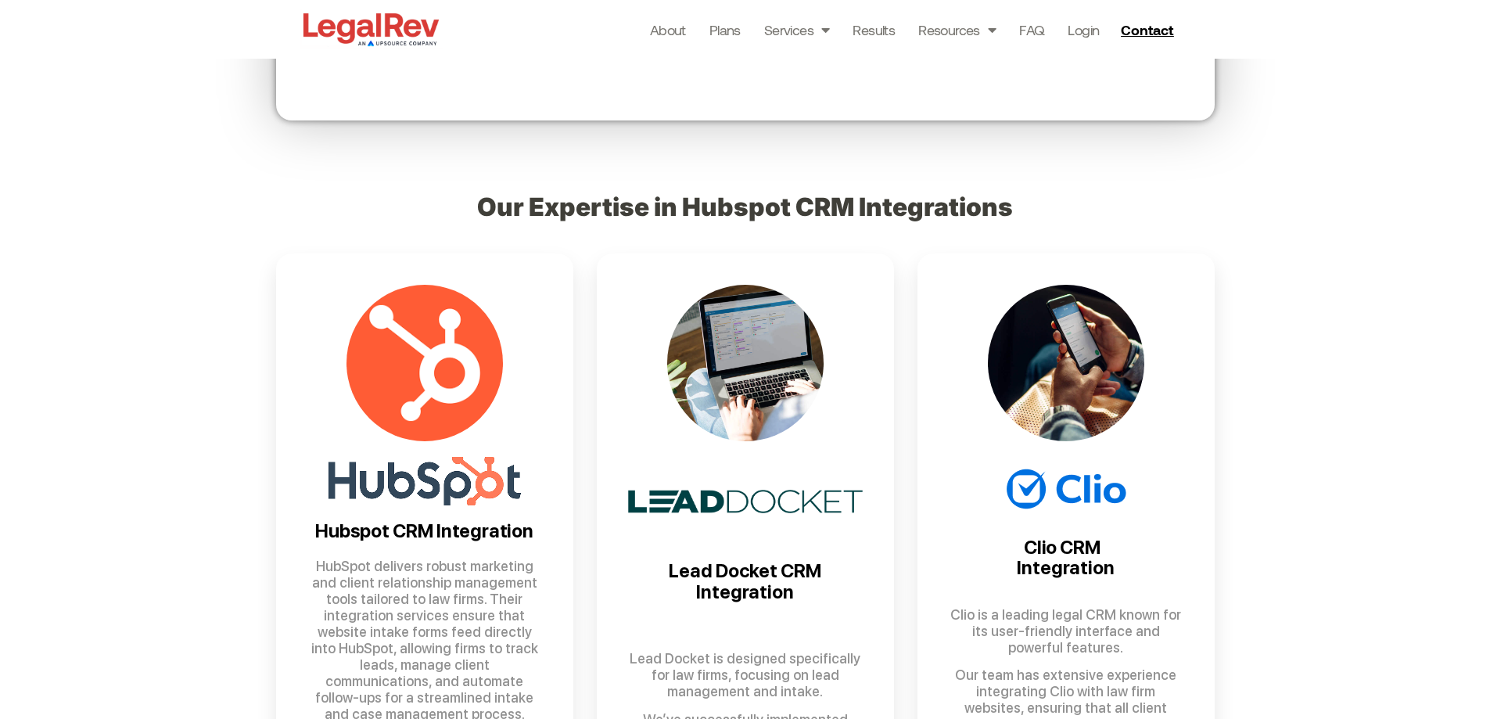
scroll to position [626, 0]
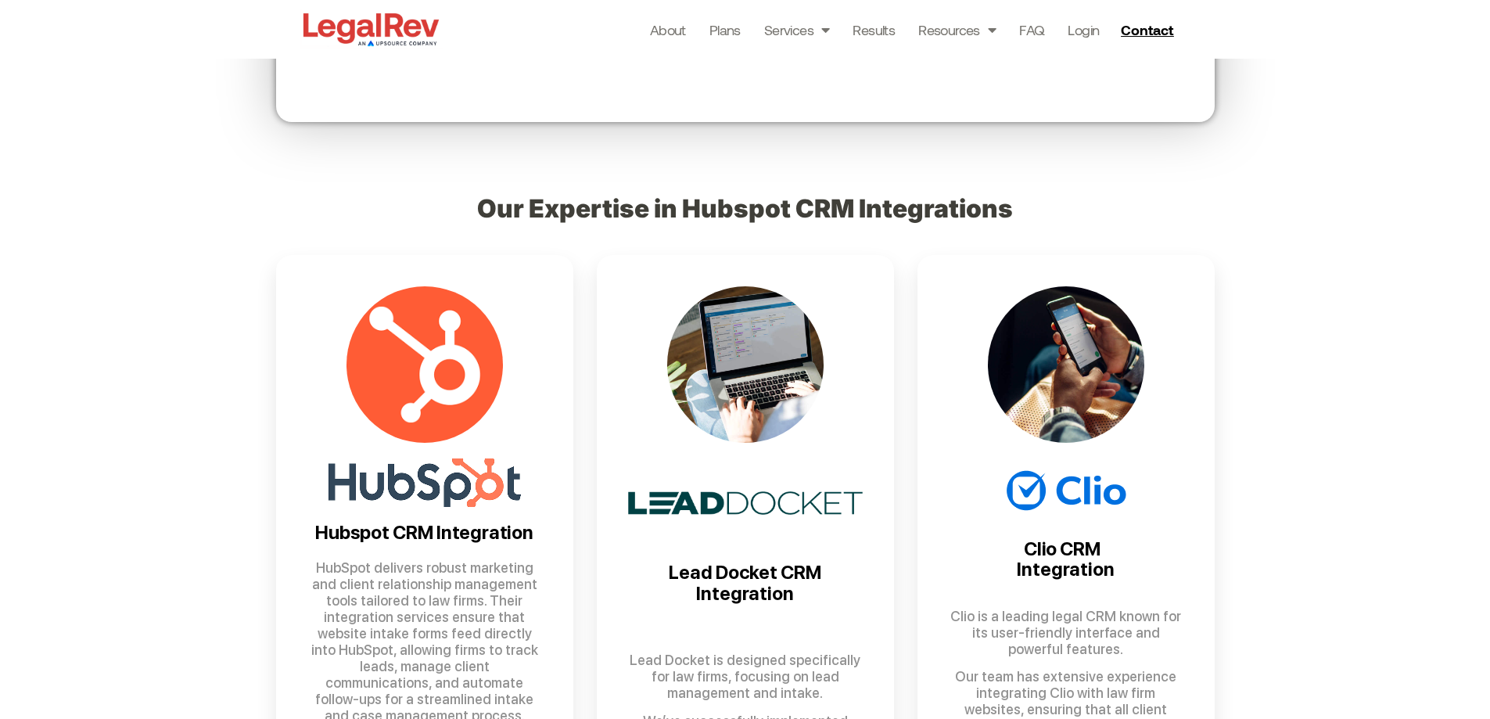
click at [1310, 449] on div "Our Expertise in Hubspot CRM Integrations Hubspot CRM Integration HubSpot deliv…" at bounding box center [745, 509] width 1490 height 699
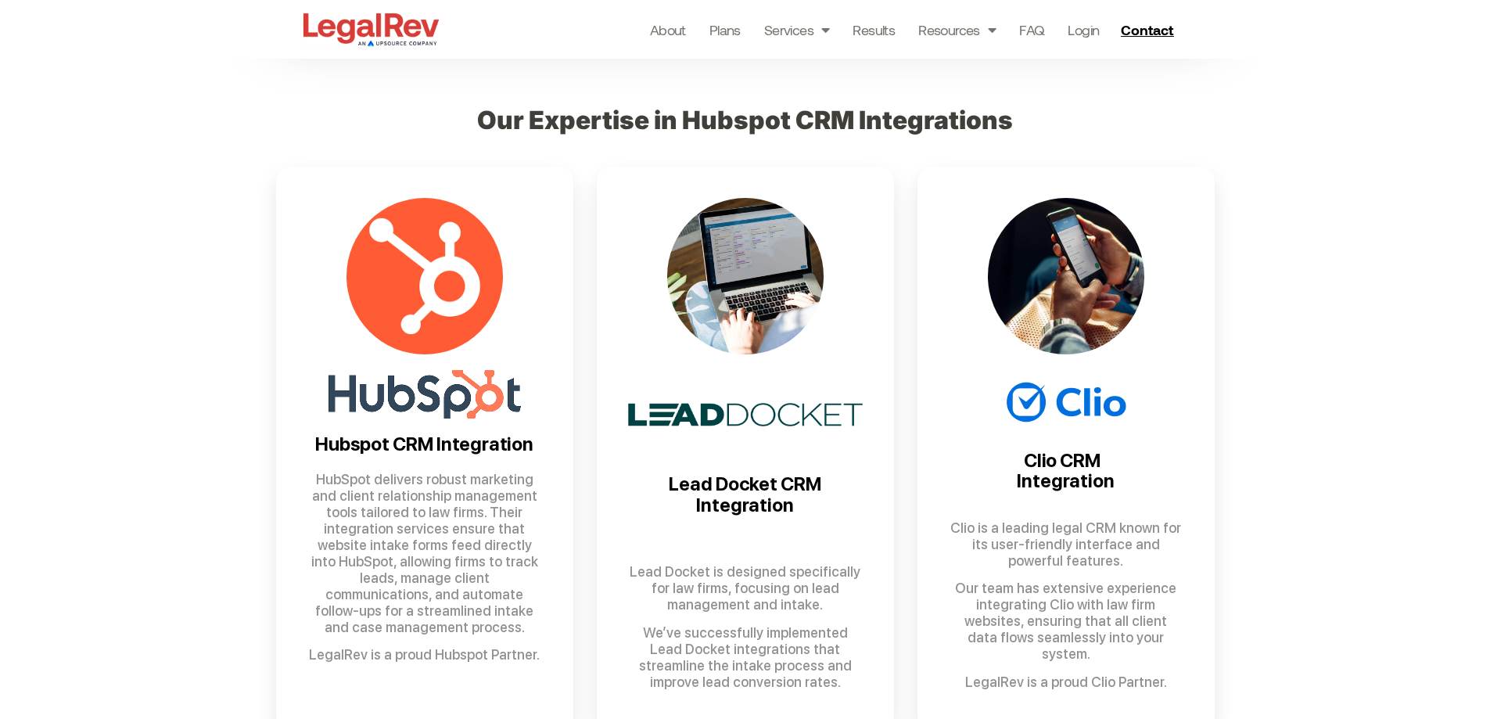
scroll to position [626, 0]
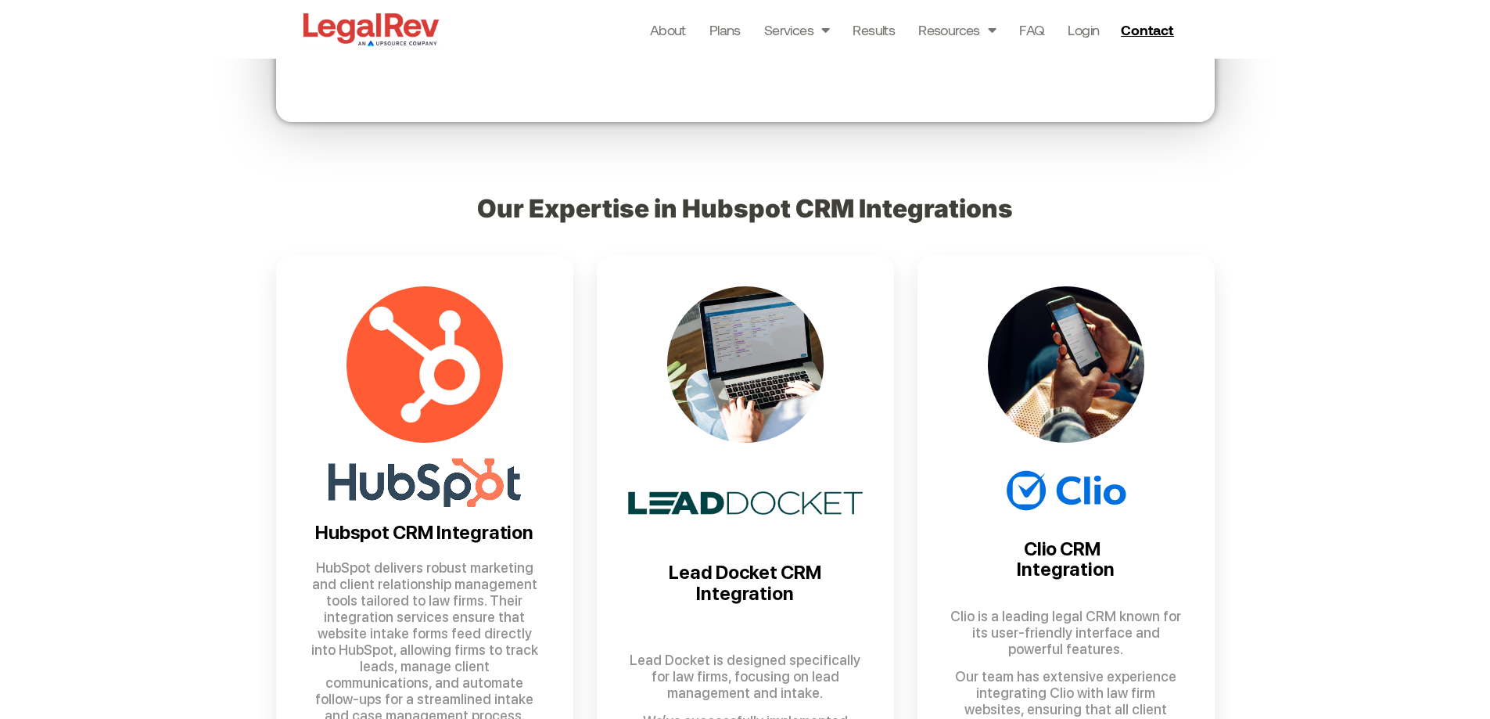
click at [1230, 375] on div "Our Expertise in Hubspot CRM Integrations Hubspot CRM Integration HubSpot deliv…" at bounding box center [745, 509] width 1490 height 699
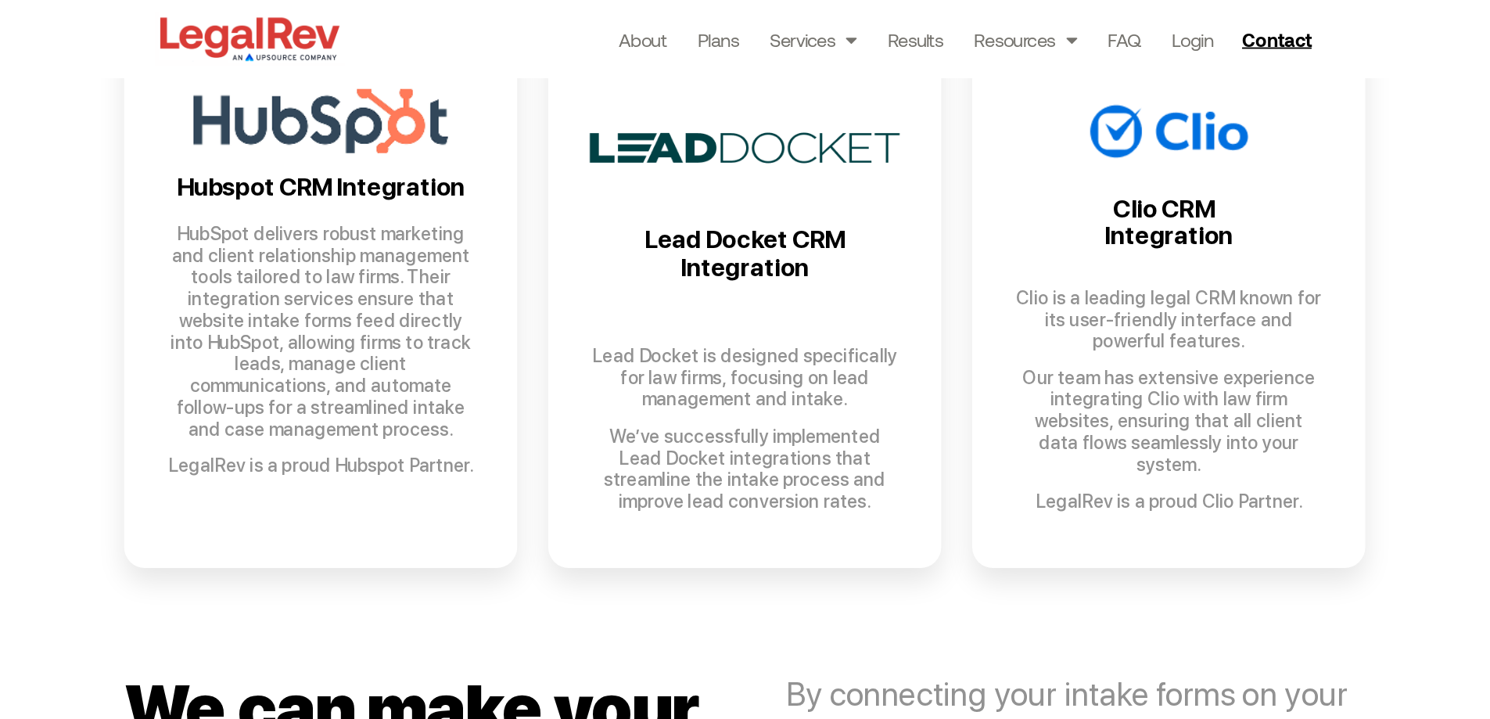
scroll to position [861, 0]
